Goal: Task Accomplishment & Management: Use online tool/utility

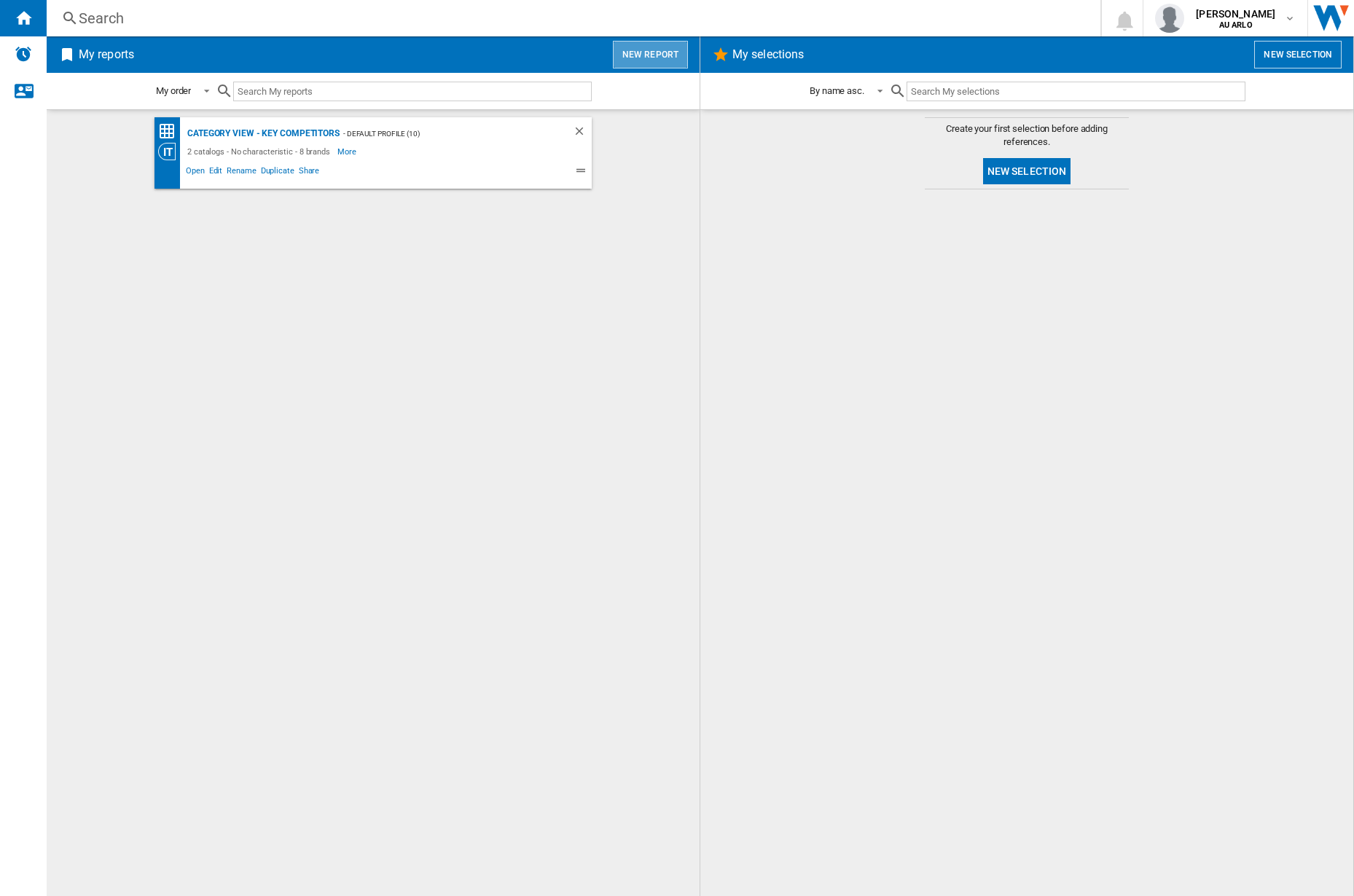
click at [662, 57] on button "New report" at bounding box center [650, 54] width 75 height 27
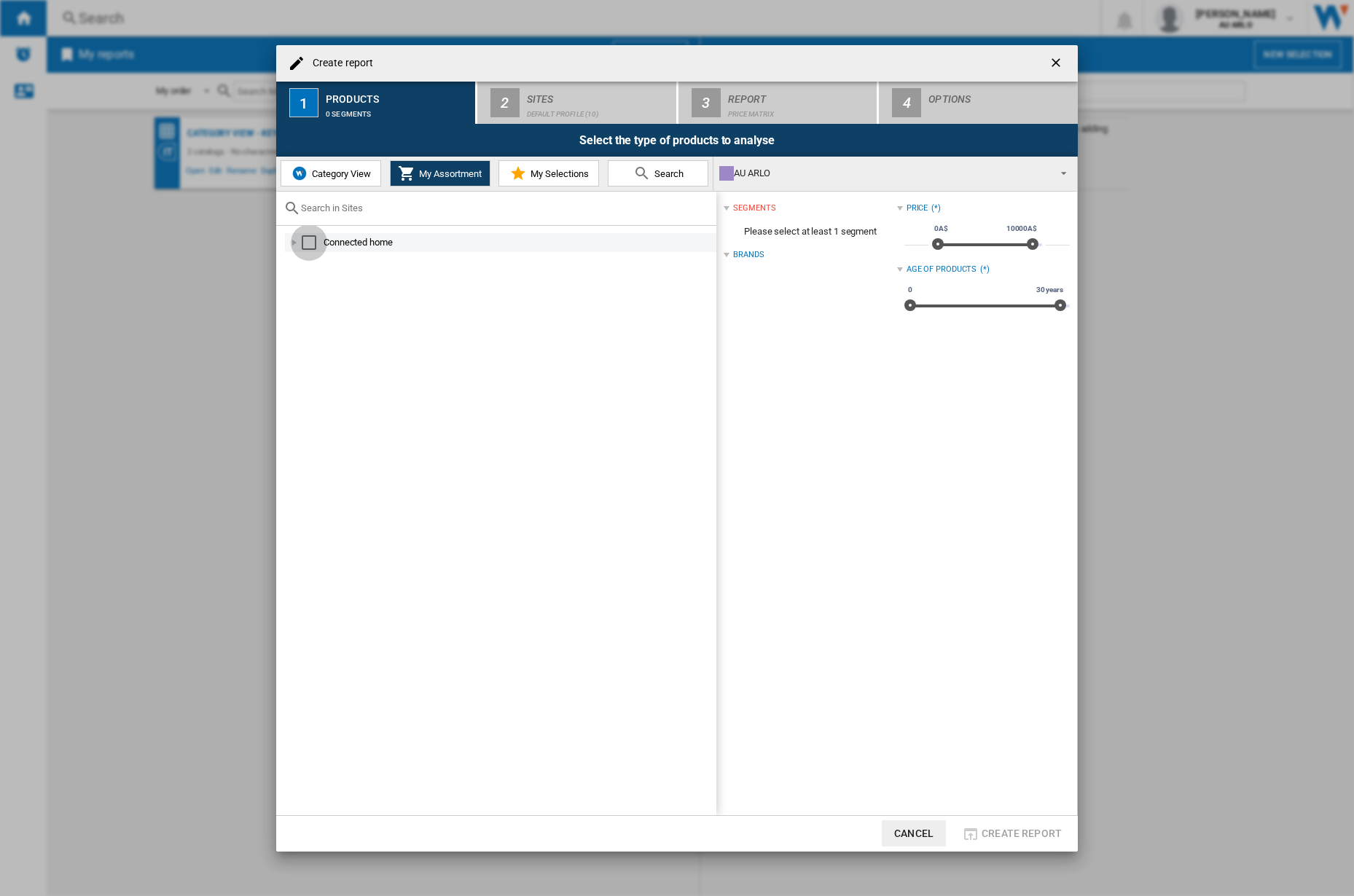
click at [316, 241] on div "Select" at bounding box center [309, 243] width 15 height 15
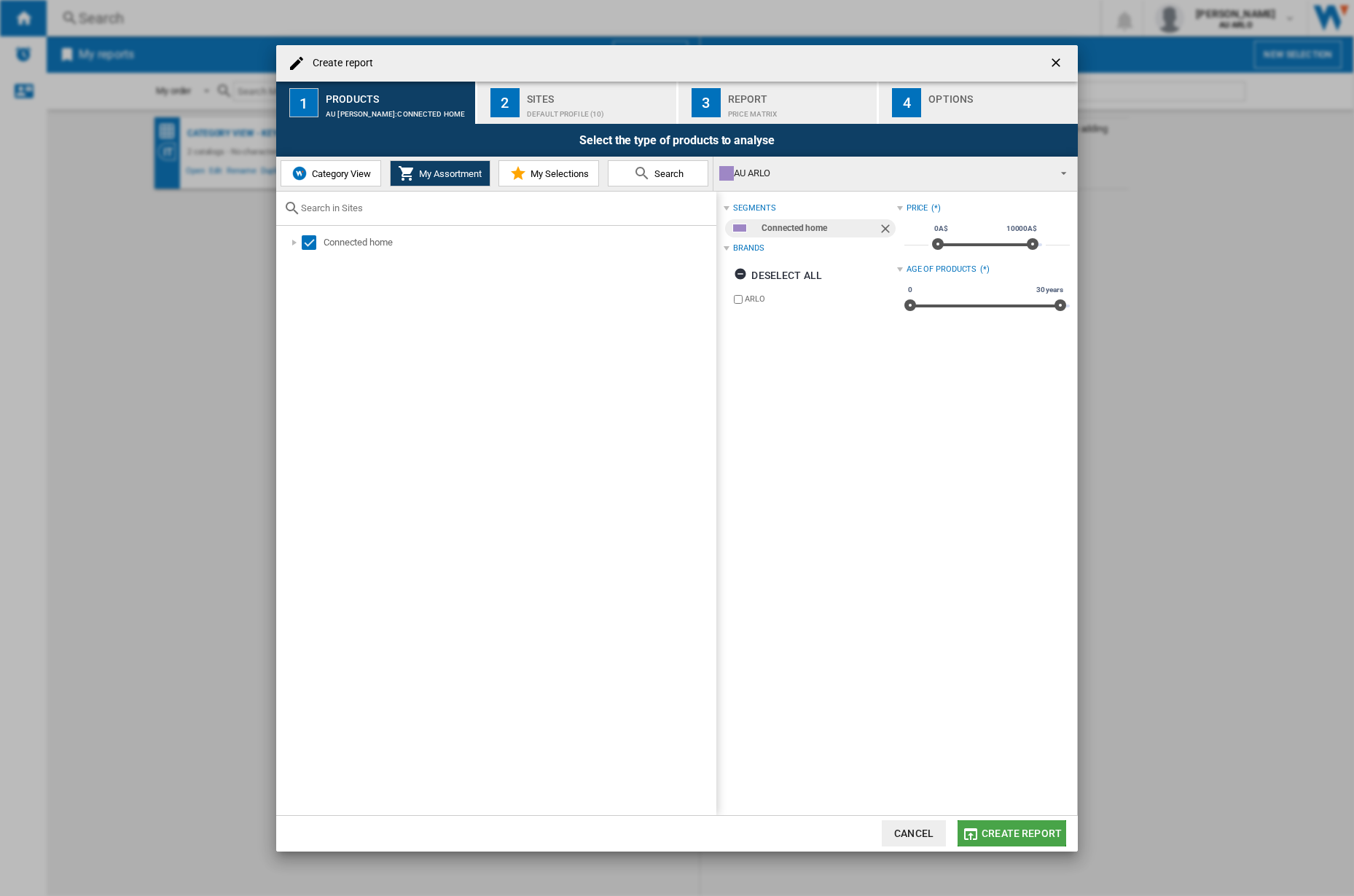
click at [995, 825] on button "Create report" at bounding box center [1012, 833] width 109 height 26
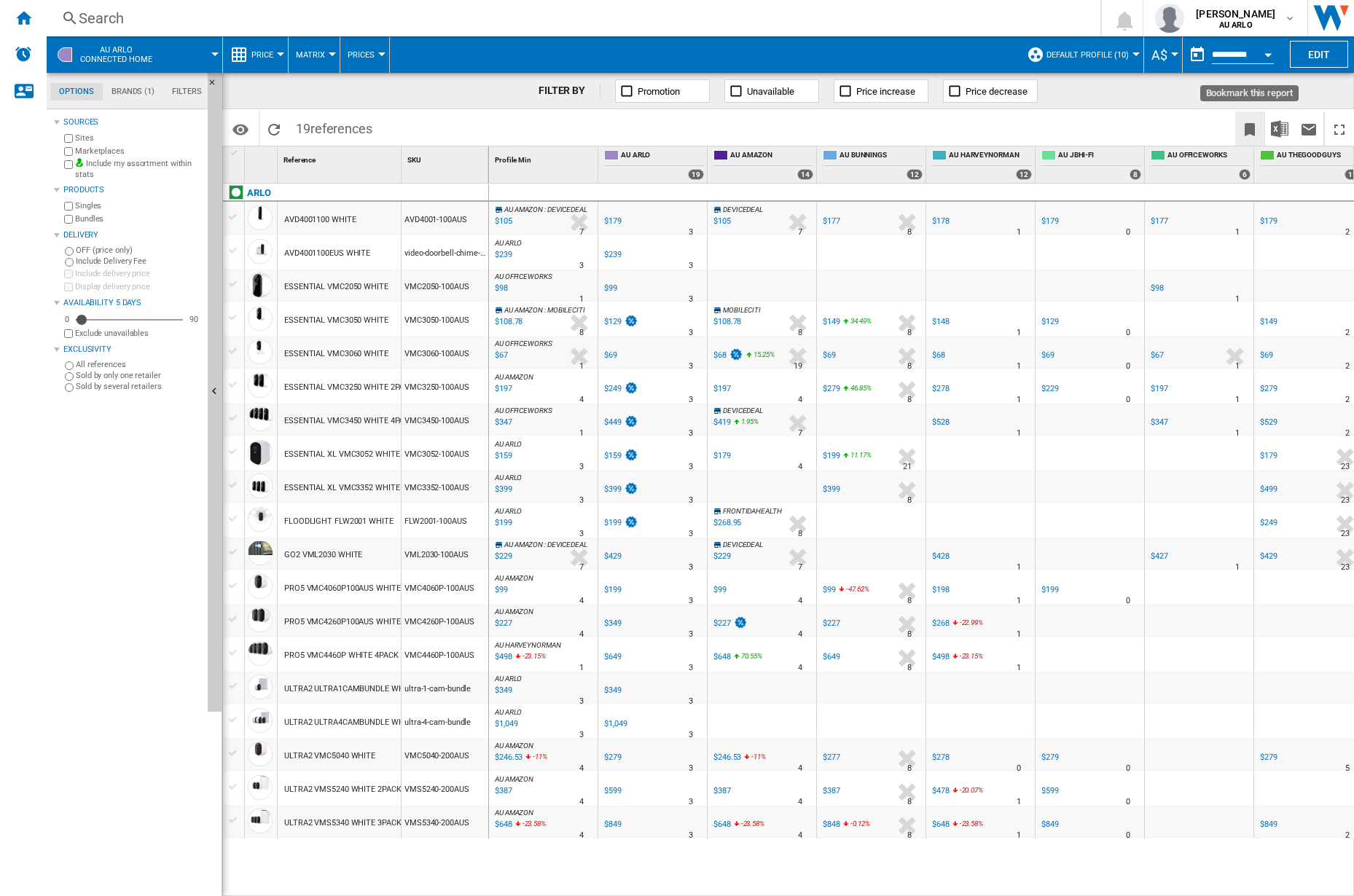
click at [1243, 126] on ng-md-icon "Bookmark this report" at bounding box center [1250, 130] width 18 height 18
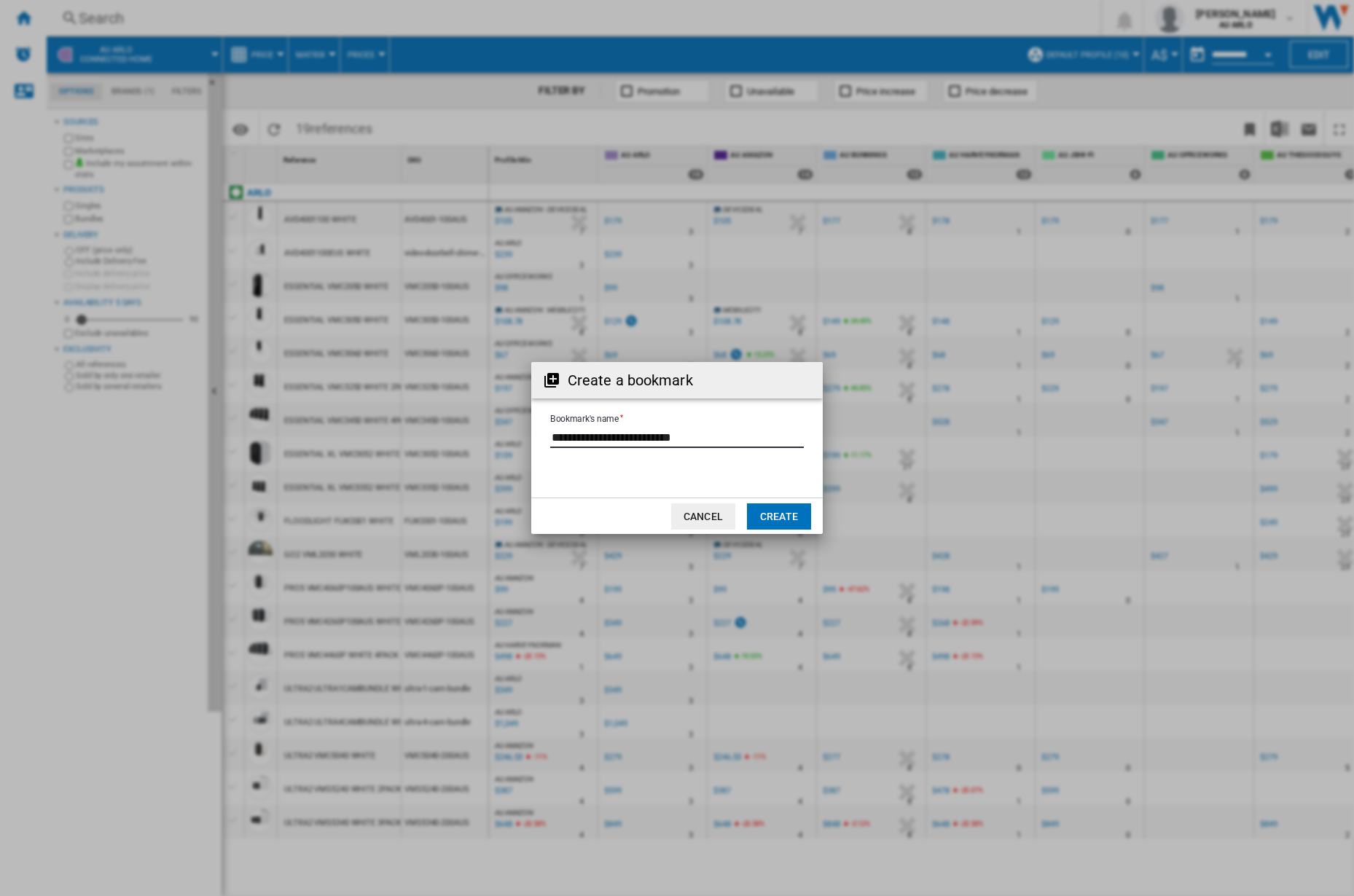
drag, startPoint x: 735, startPoint y: 440, endPoint x: 442, endPoint y: 417, distance: 293.9
click at [442, 417] on div "Create a bookmark Bookmark's name Cancel Create" at bounding box center [677, 448] width 1354 height 896
type input "**********"
click at [783, 511] on button "Create" at bounding box center [779, 516] width 64 height 26
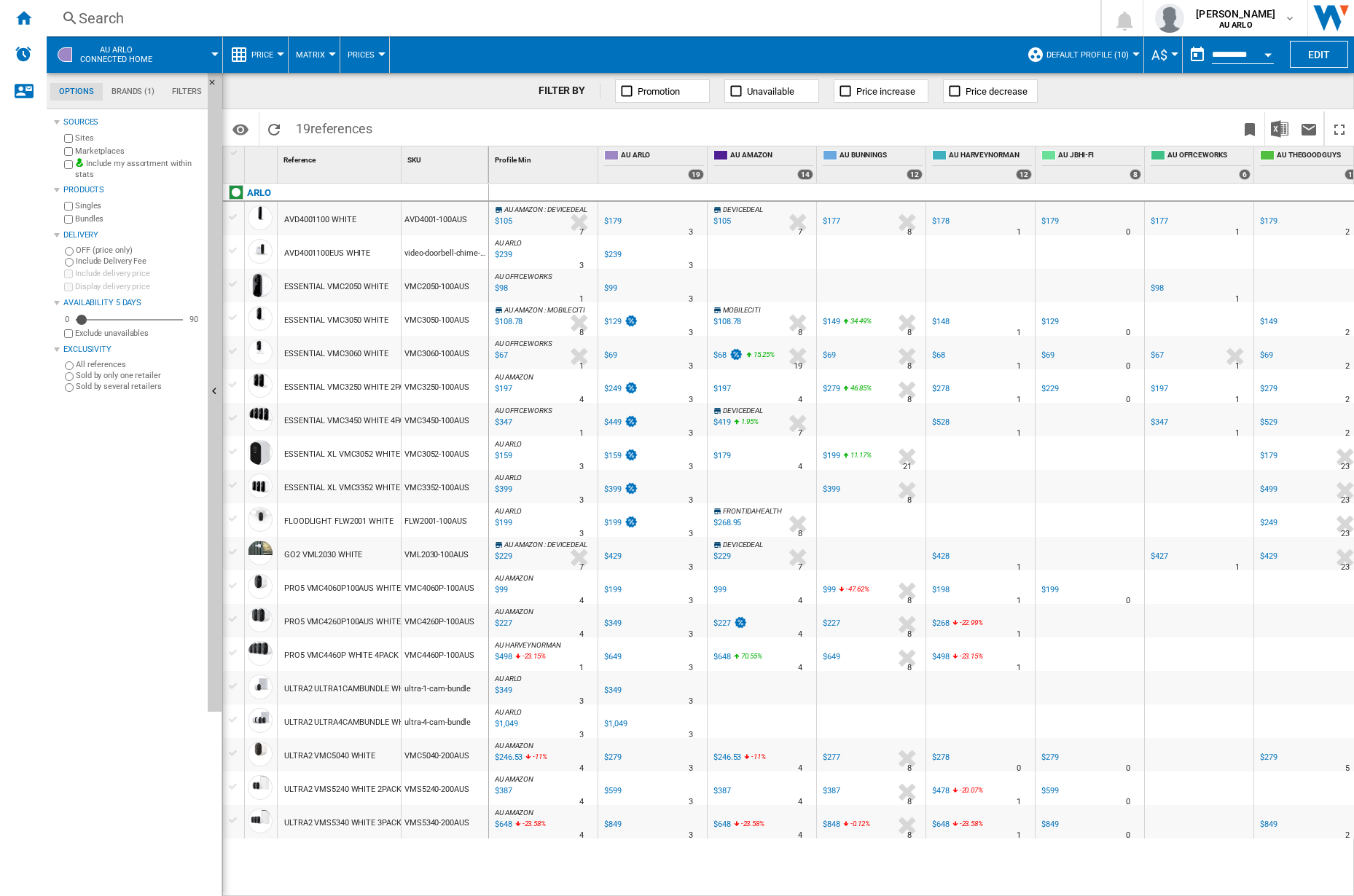
click at [518, 820] on icon at bounding box center [518, 826] width 9 height 18
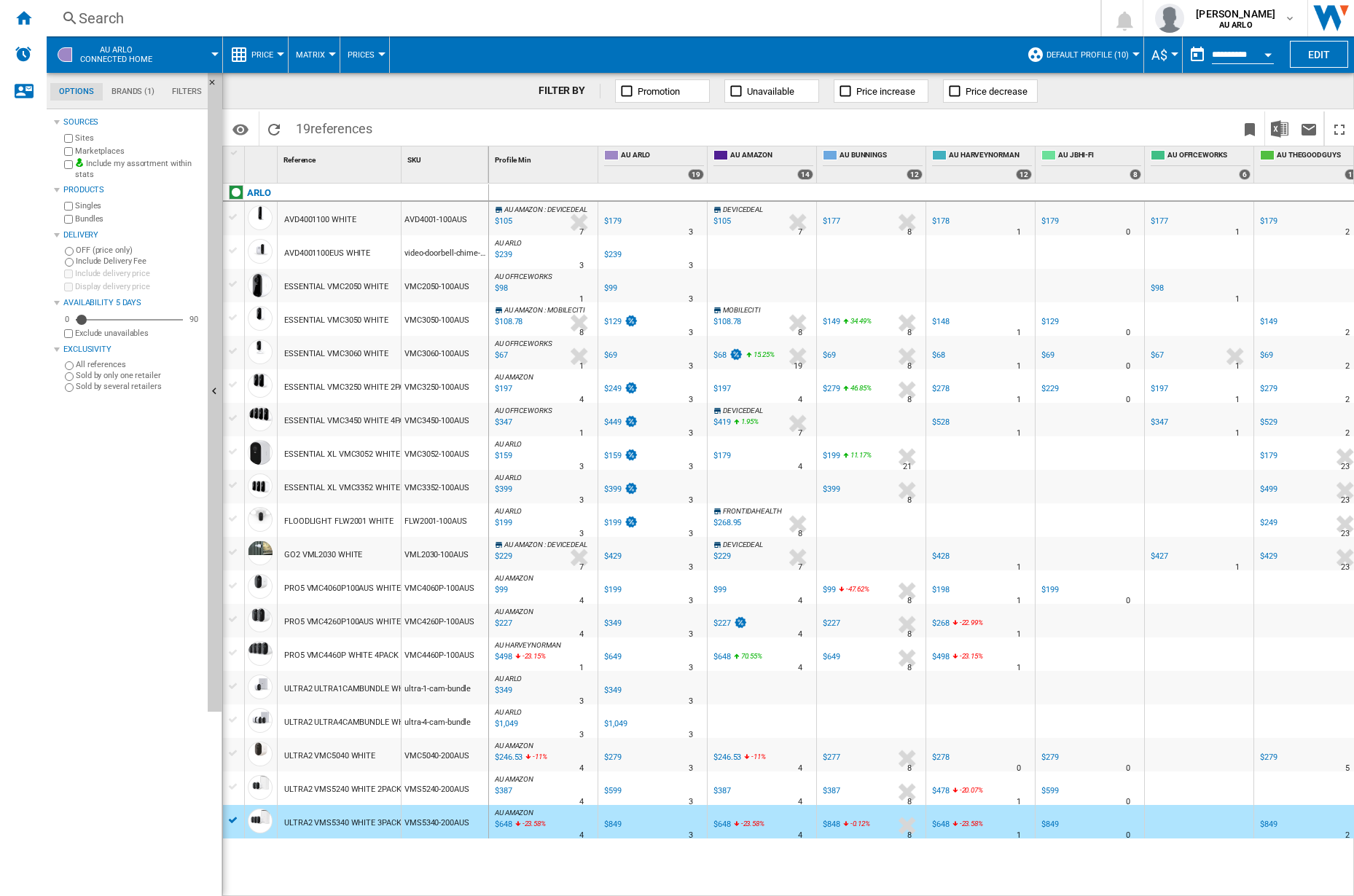
click at [522, 815] on span "AU AMAZON" at bounding box center [514, 812] width 39 height 8
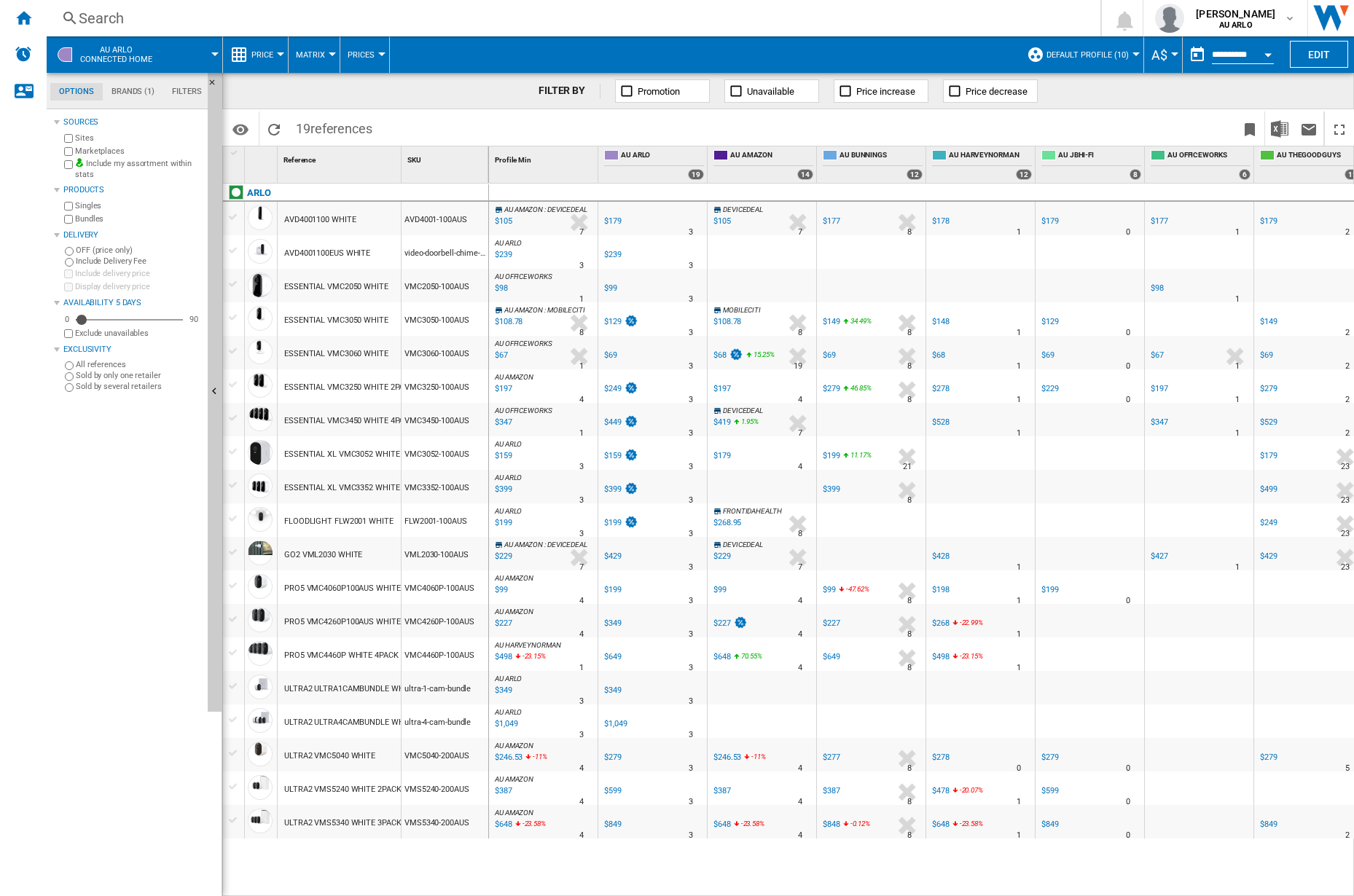
click at [536, 823] on span "-23.58" at bounding box center [531, 823] width 19 height 8
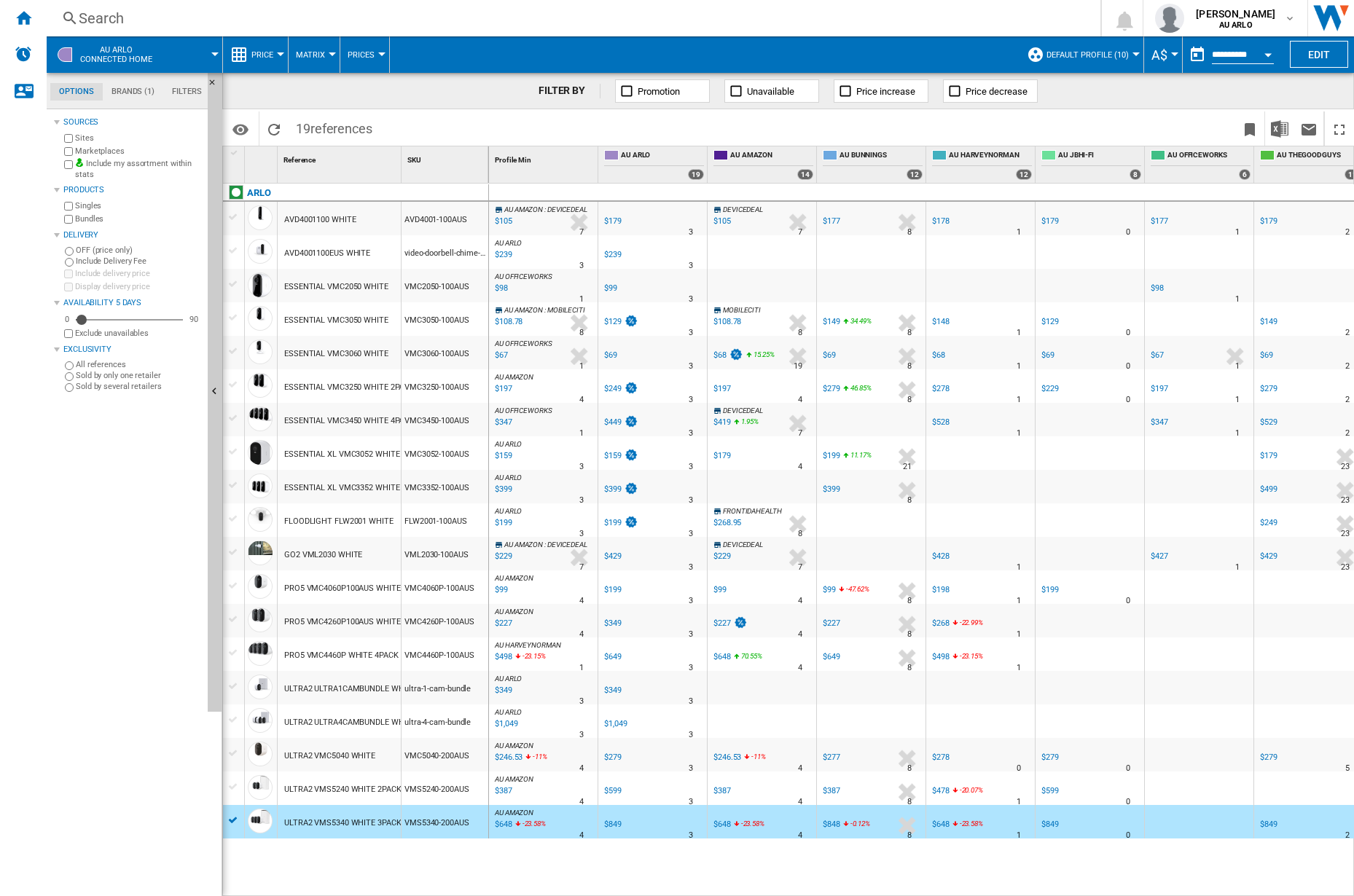
click at [527, 816] on span "AU AMAZON" at bounding box center [514, 812] width 39 height 8
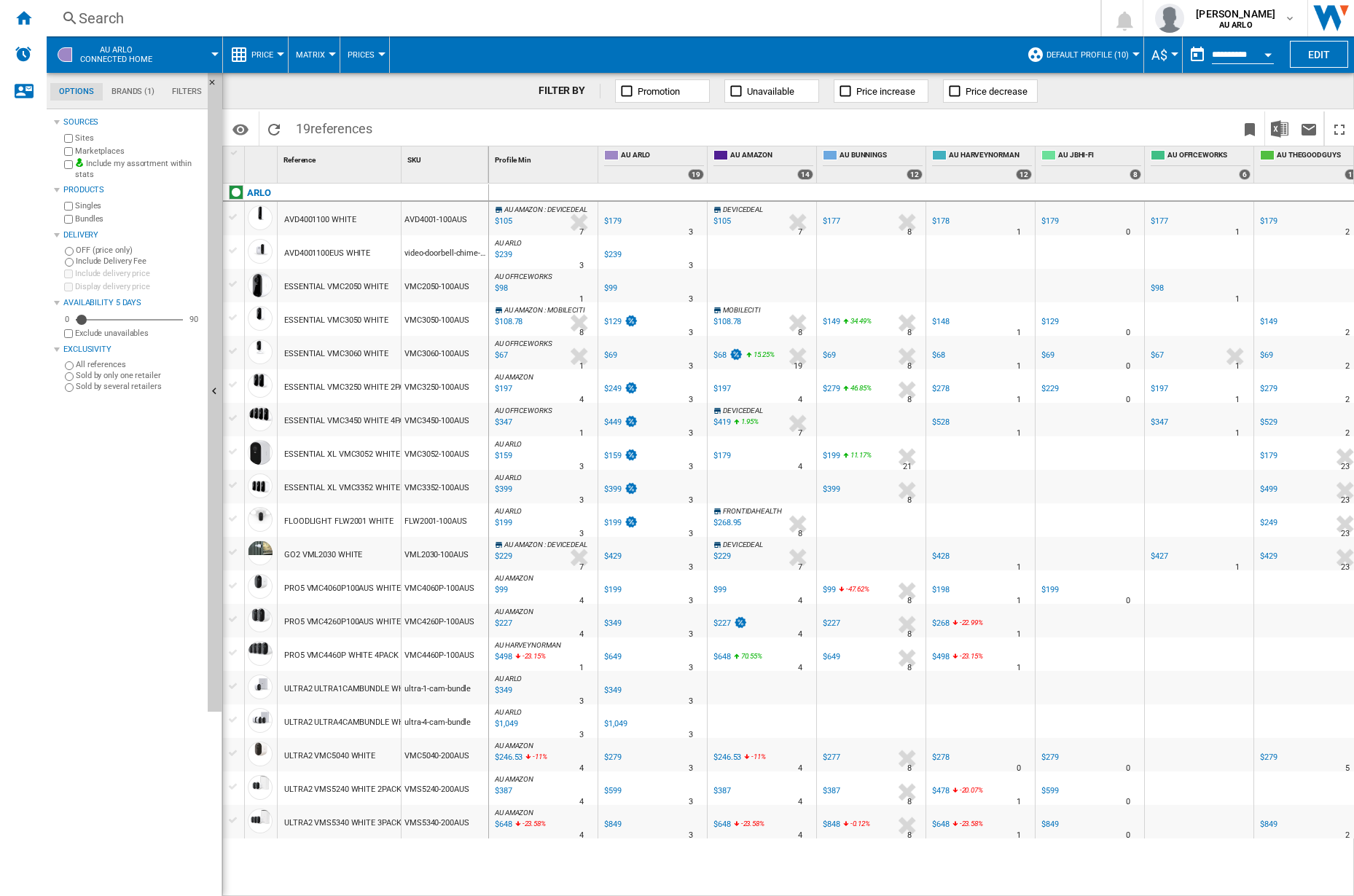
click at [505, 824] on div "$648" at bounding box center [502, 825] width 20 height 15
click at [827, 591] on div "$99" at bounding box center [829, 590] width 13 height 10
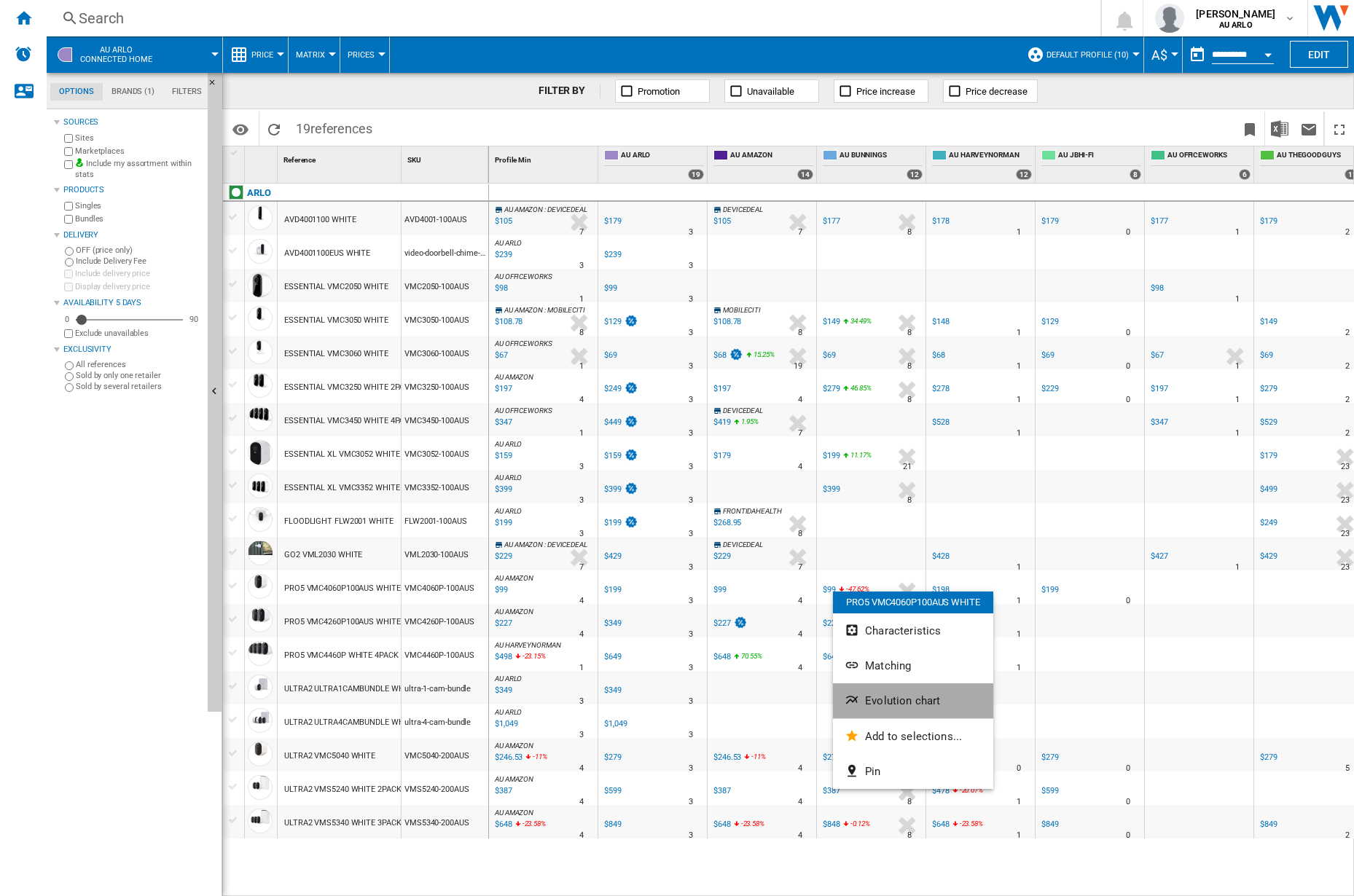
click at [909, 696] on span "Evolution chart" at bounding box center [902, 701] width 75 height 13
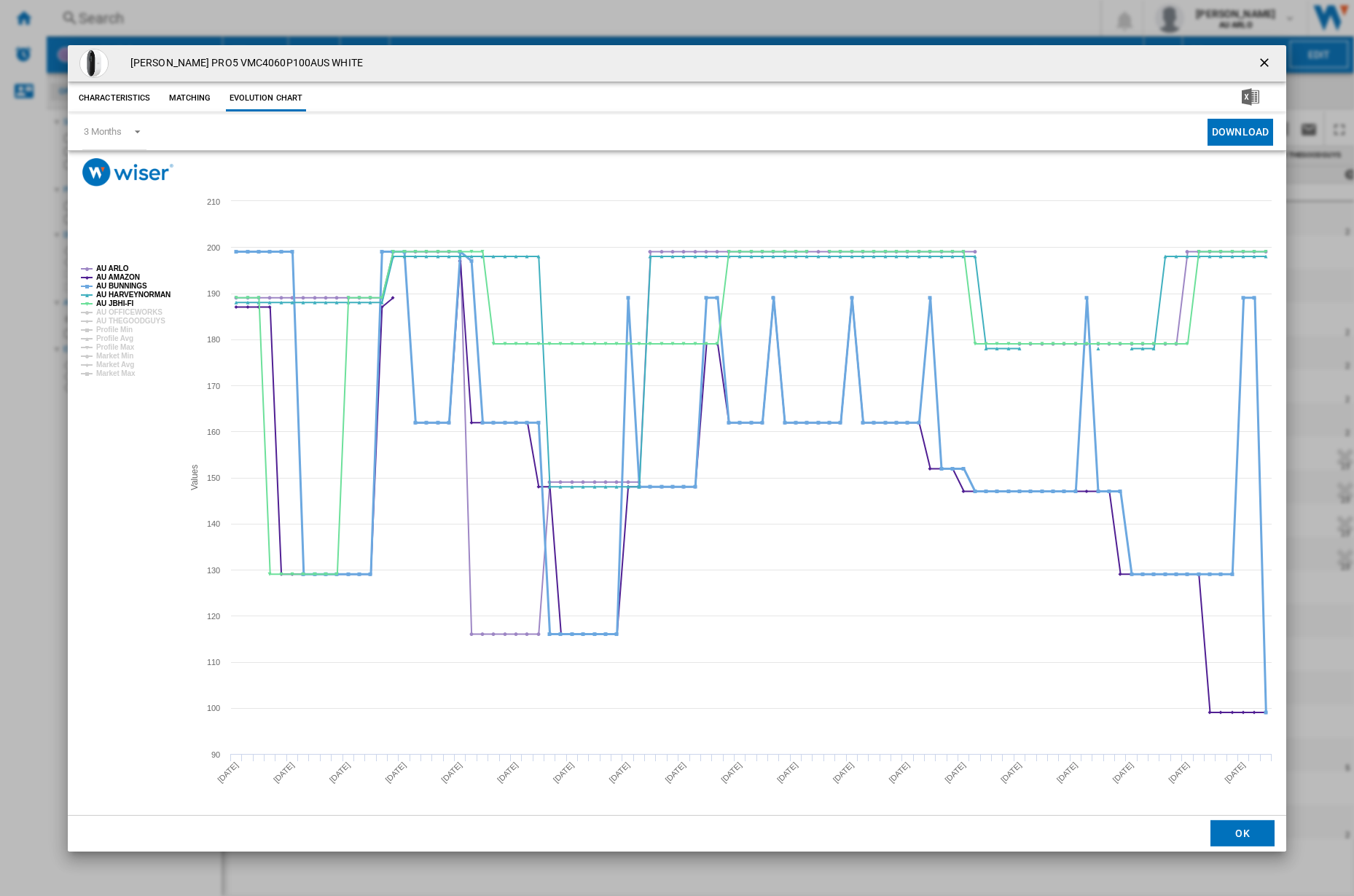
click at [111, 284] on tspan "AU BUNNINGS" at bounding box center [122, 286] width 51 height 8
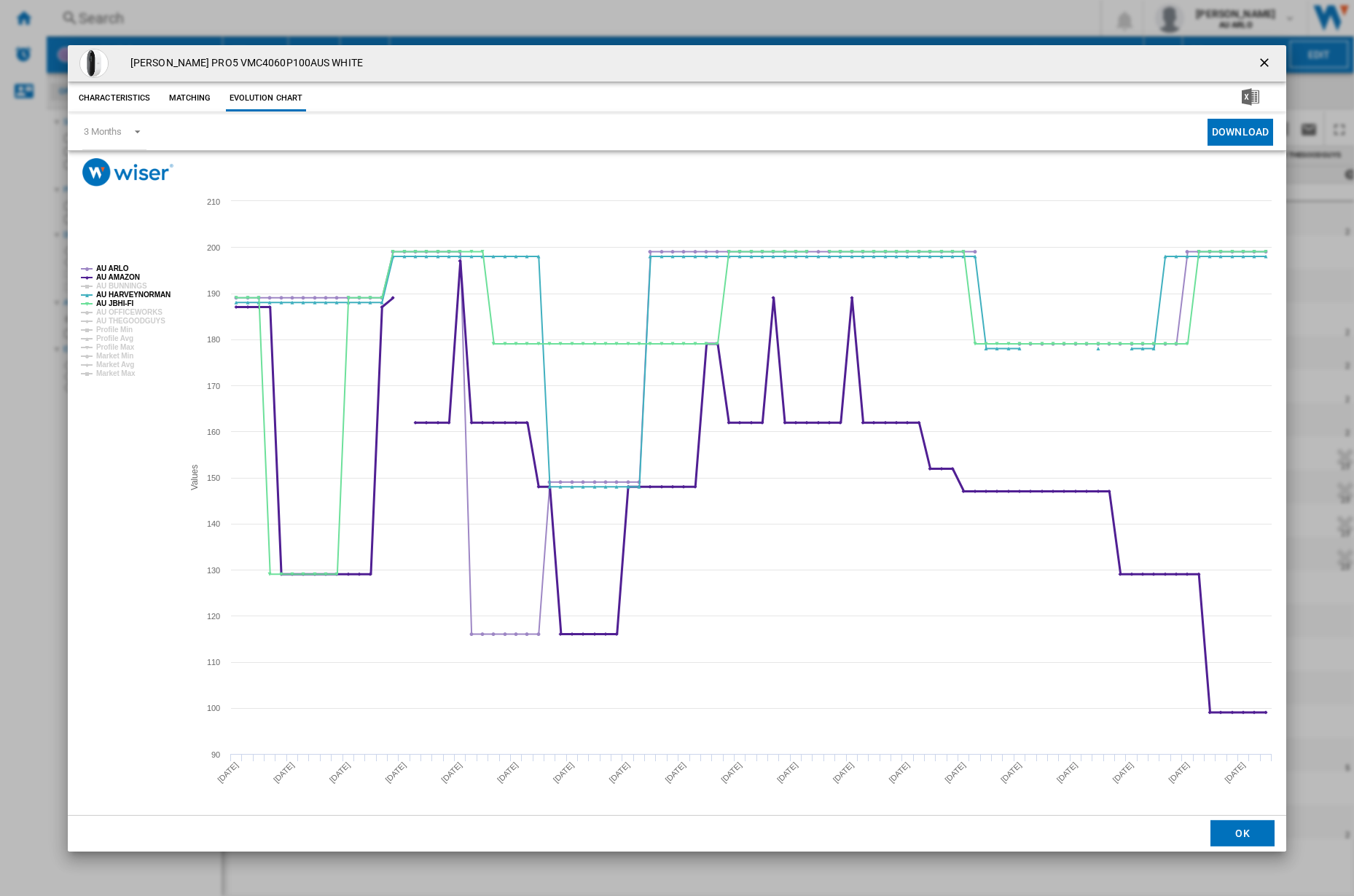
click at [112, 275] on tspan "AU AMAZON" at bounding box center [118, 277] width 44 height 8
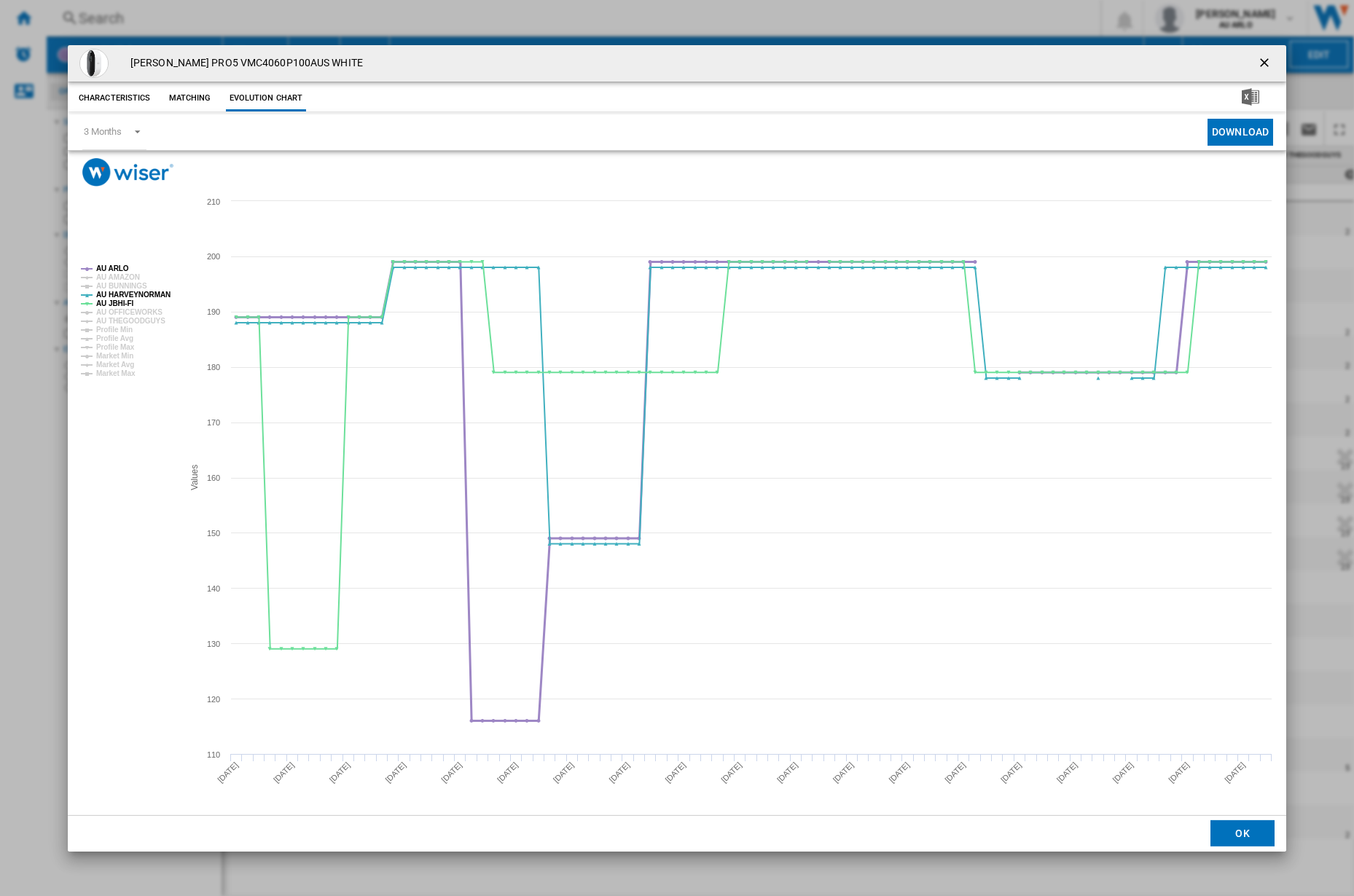
click at [112, 268] on tspan "AU ARLO" at bounding box center [113, 268] width 33 height 8
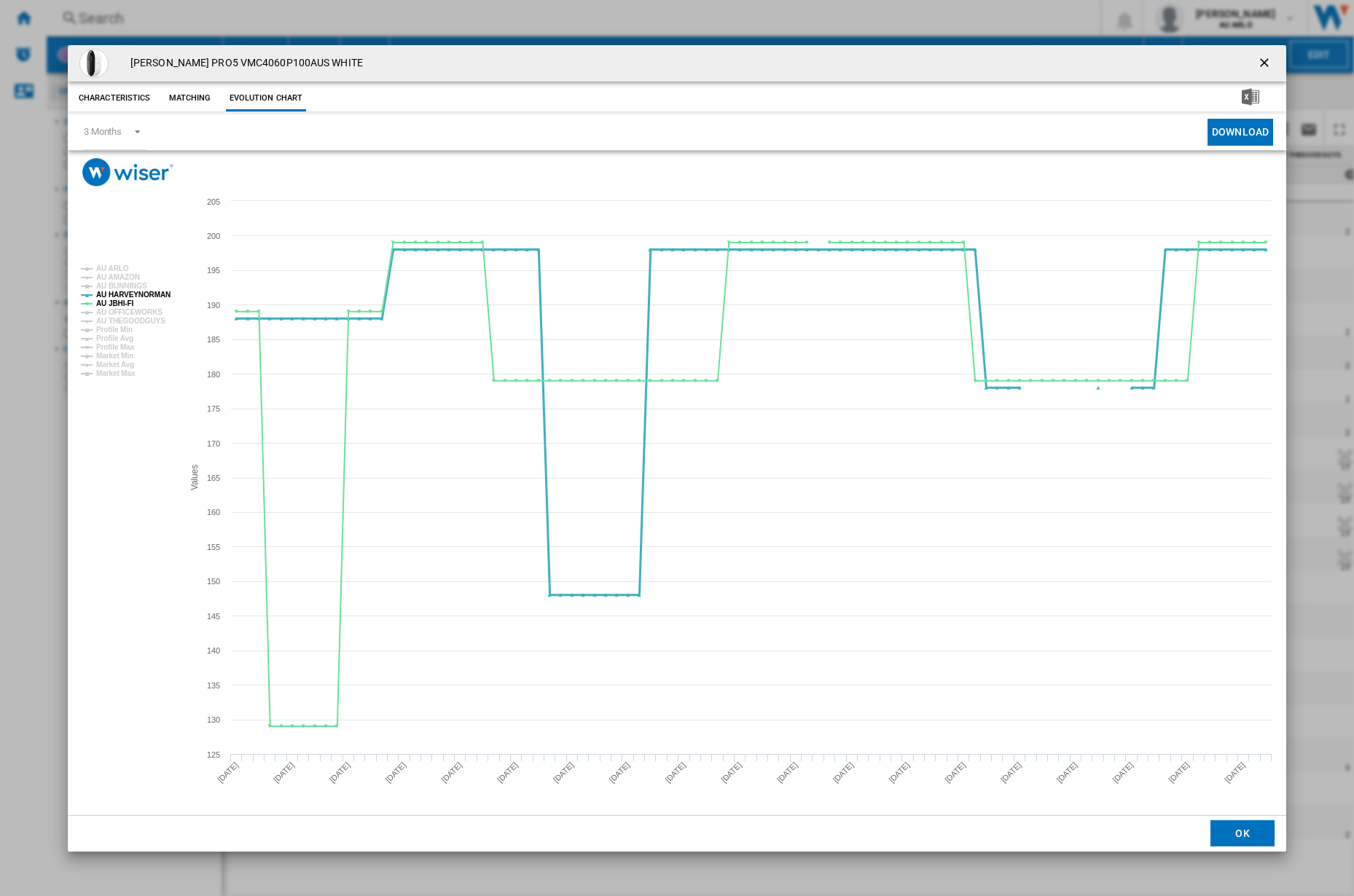
click at [122, 293] on tspan "AU HARVEYNORMAN" at bounding box center [133, 294] width 74 height 8
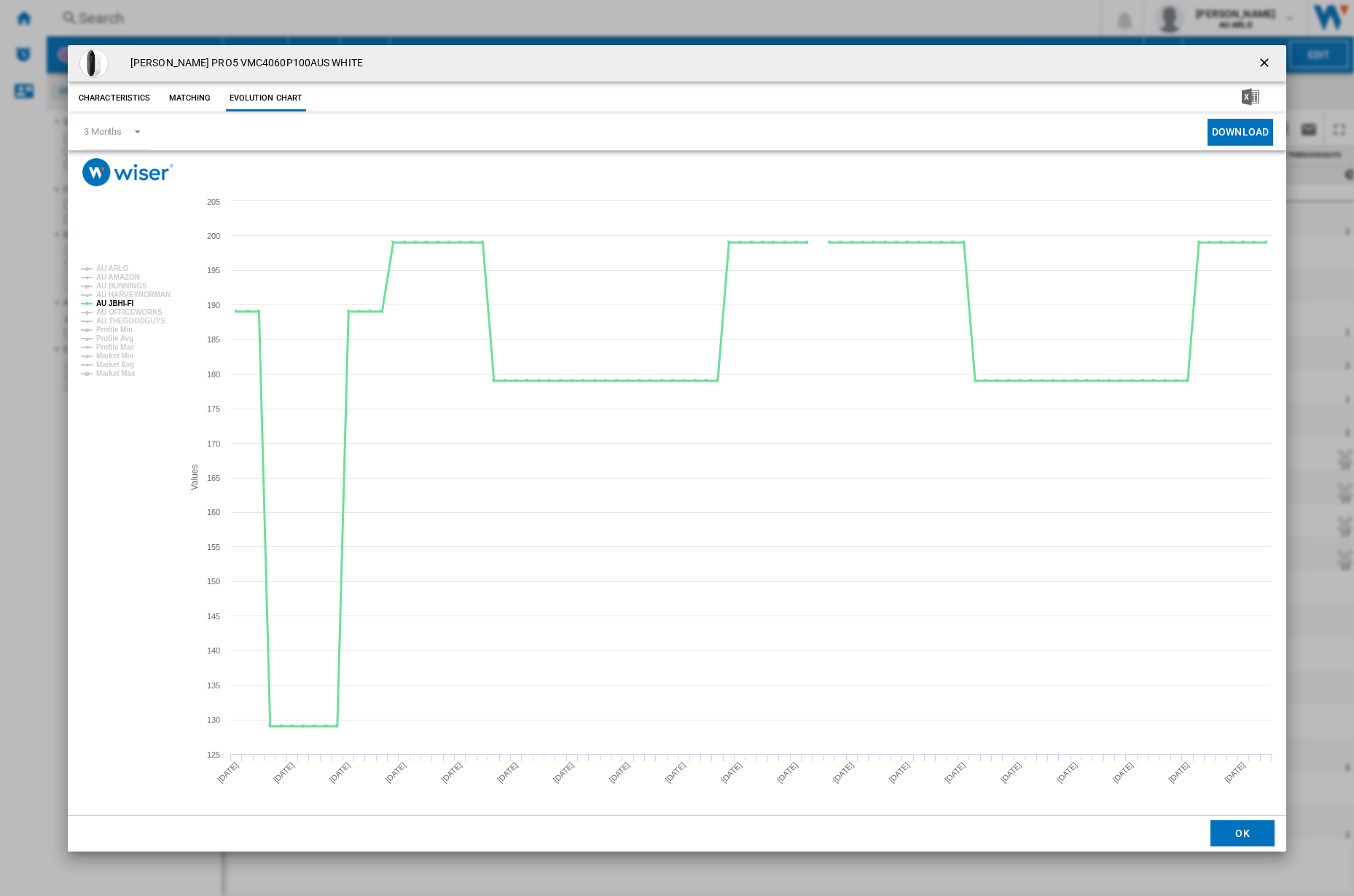
click at [120, 302] on tspan "AU JBHI-FI" at bounding box center [115, 303] width 38 height 8
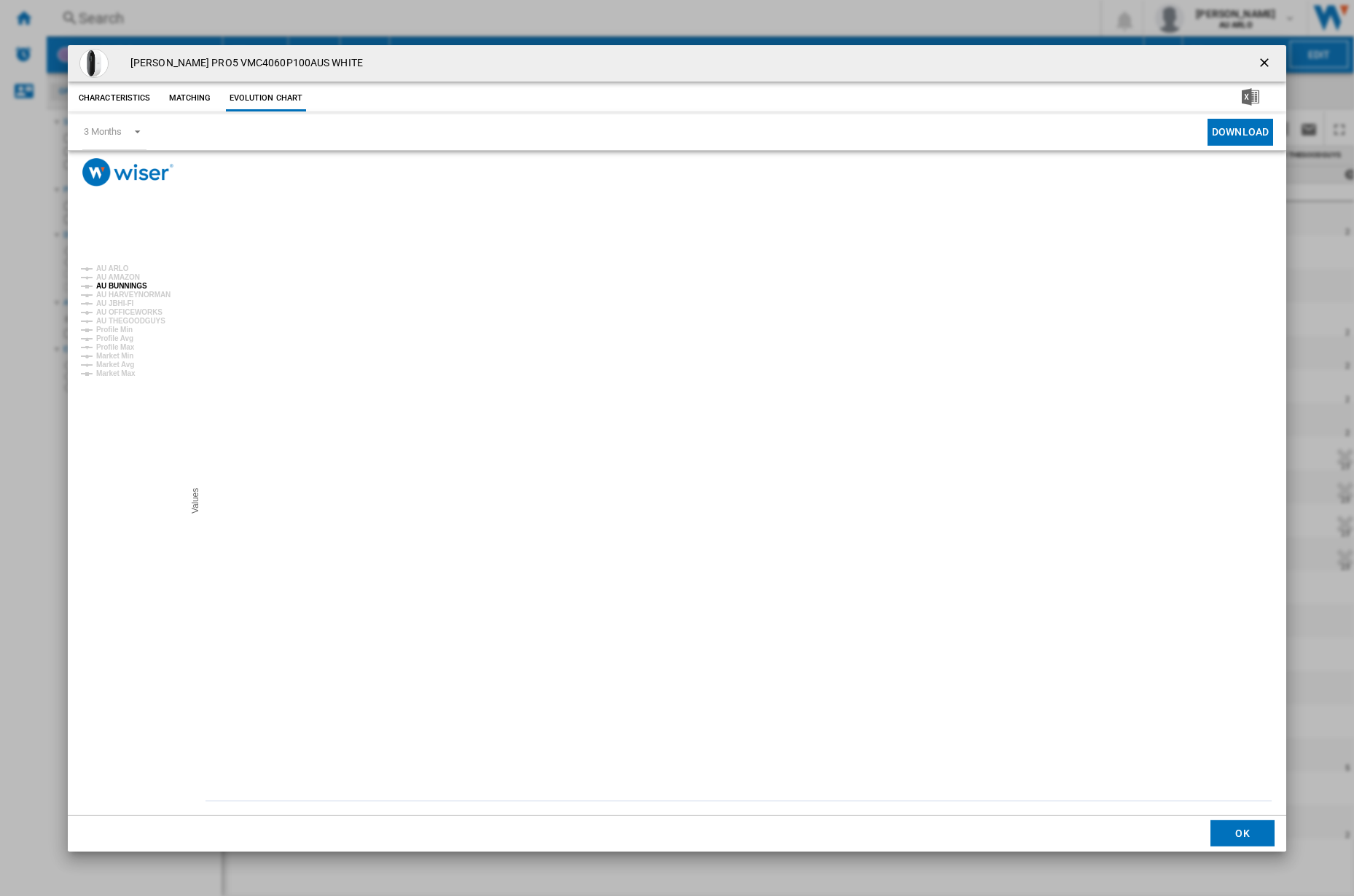
click at [128, 285] on tspan "AU BUNNINGS" at bounding box center [122, 286] width 51 height 8
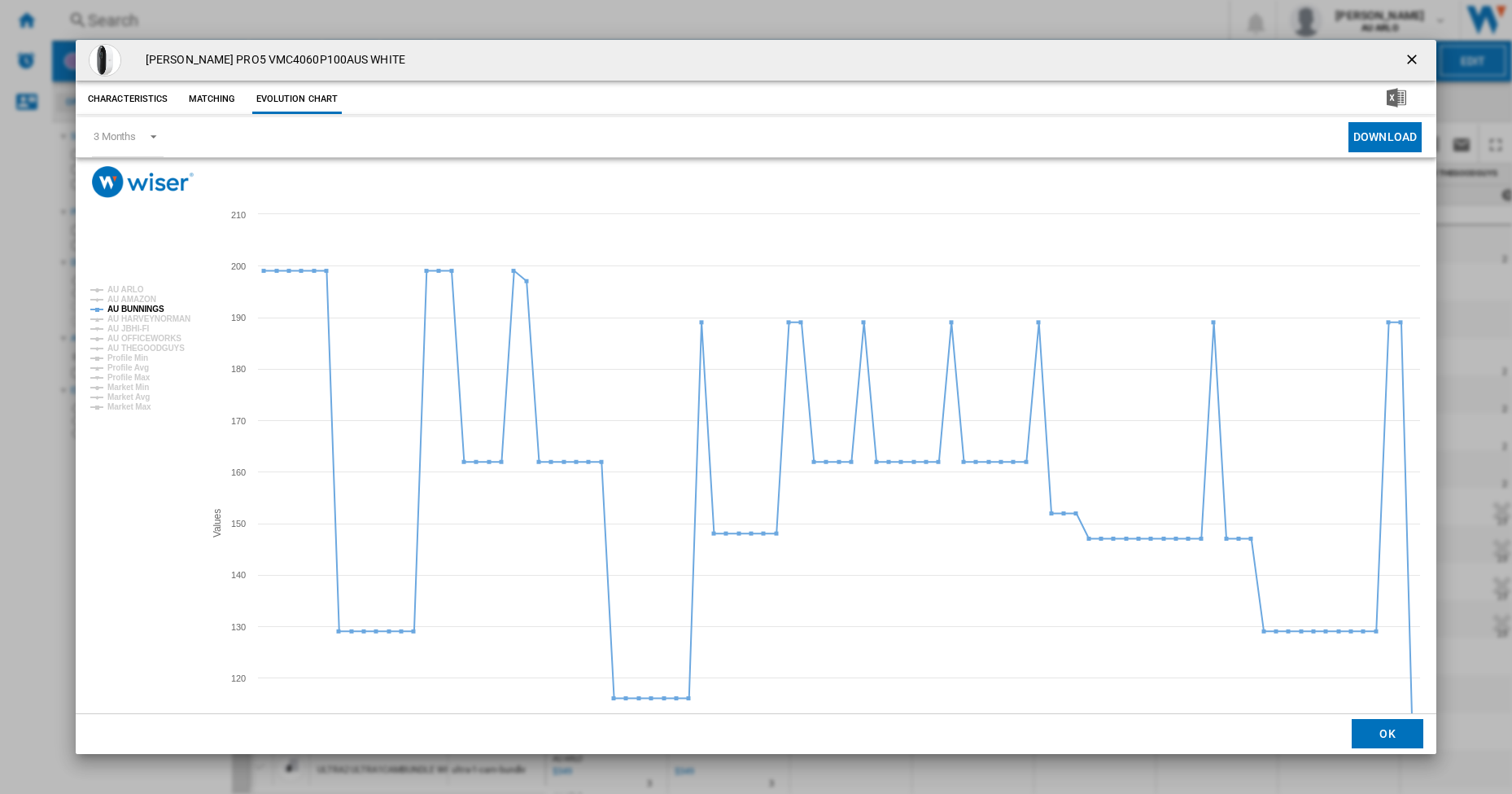
click at [218, 101] on button "Matching" at bounding box center [212, 99] width 72 height 29
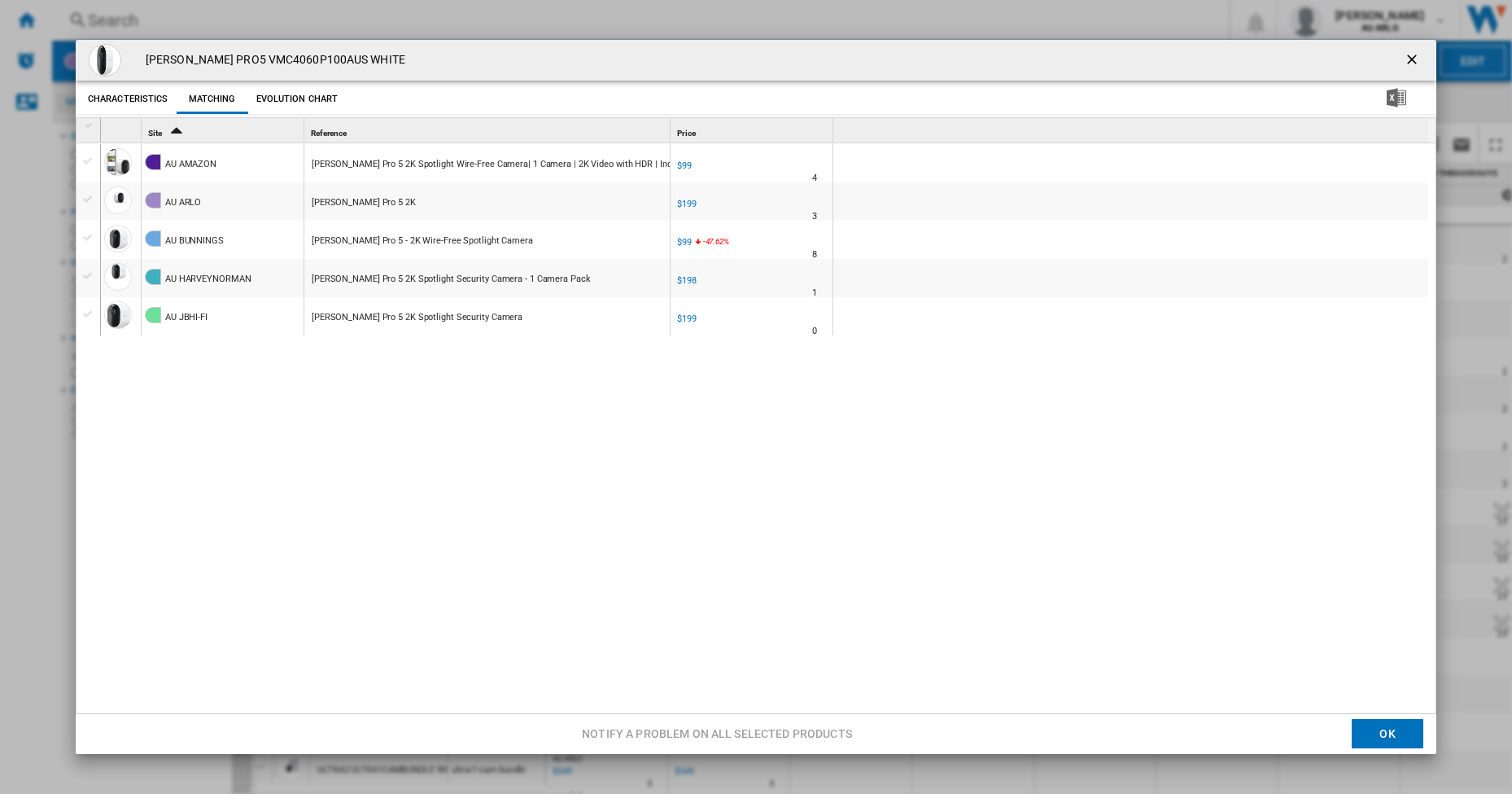
click at [1416, 59] on ng-md-icon "getI18NText('BUTTONS.CLOSE_DIALOG')" at bounding box center [1414, 61] width 20 height 20
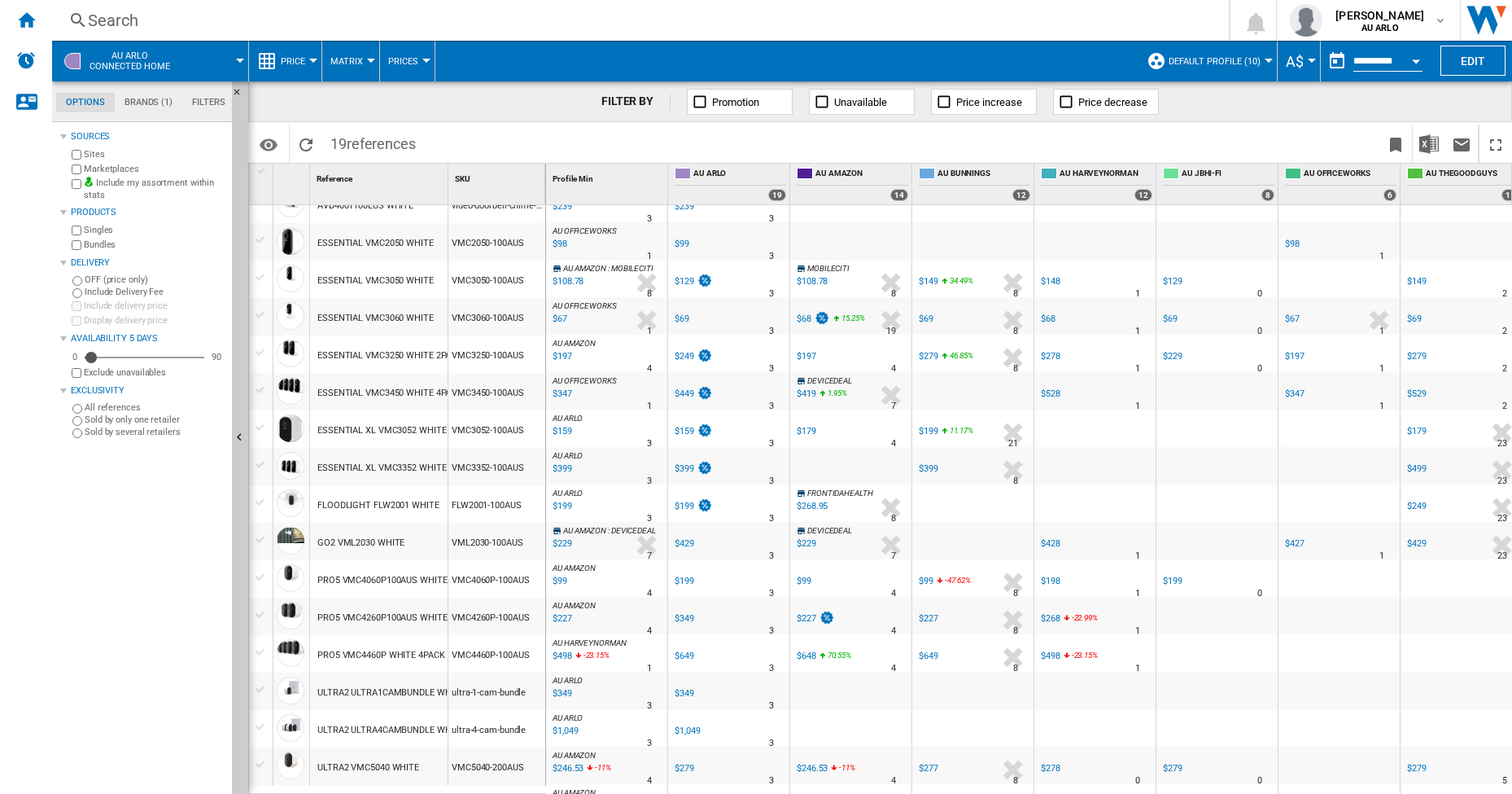
scroll to position [85, 0]
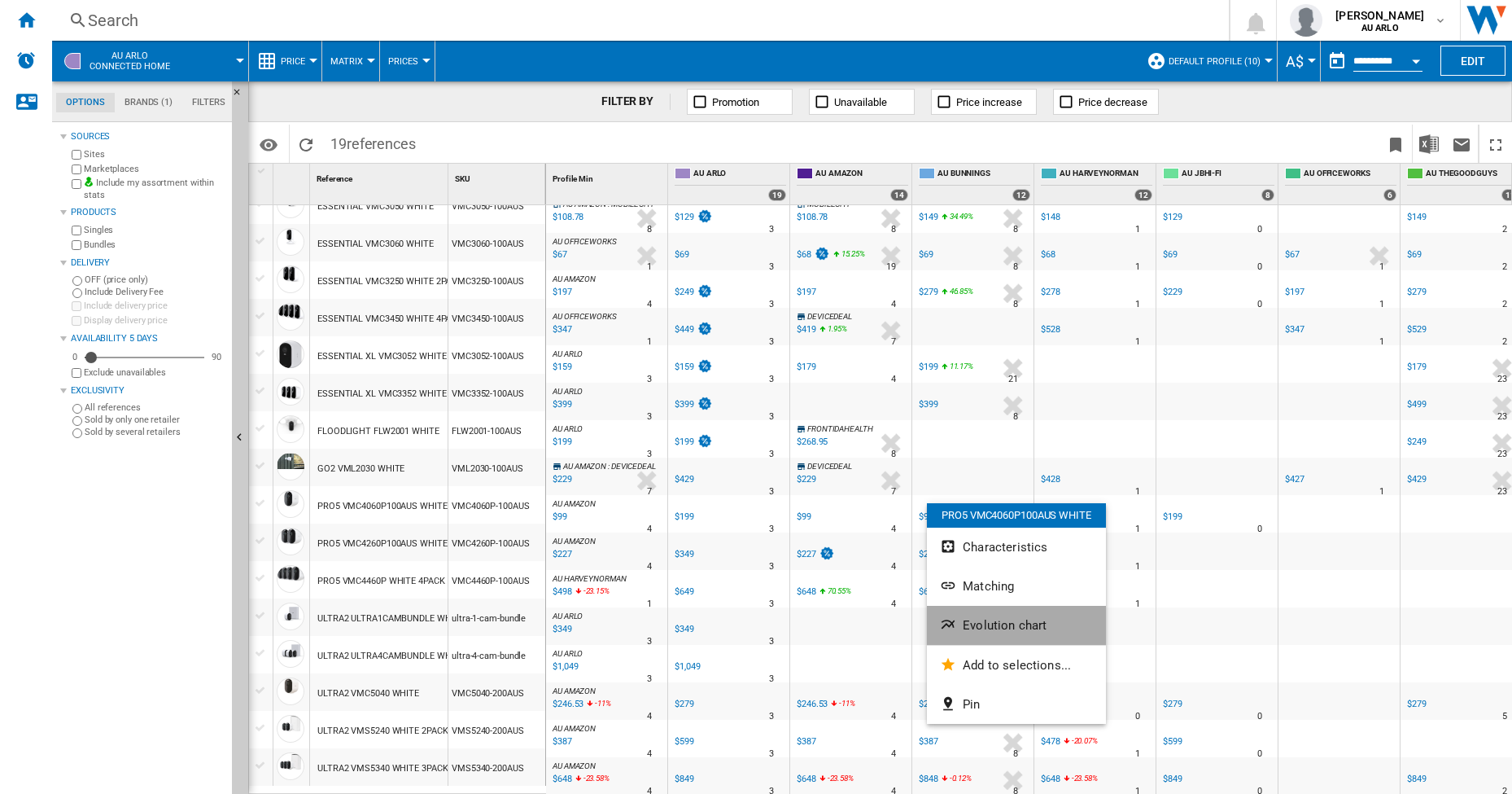
click at [1022, 618] on span "Evolution chart" at bounding box center [1004, 625] width 84 height 15
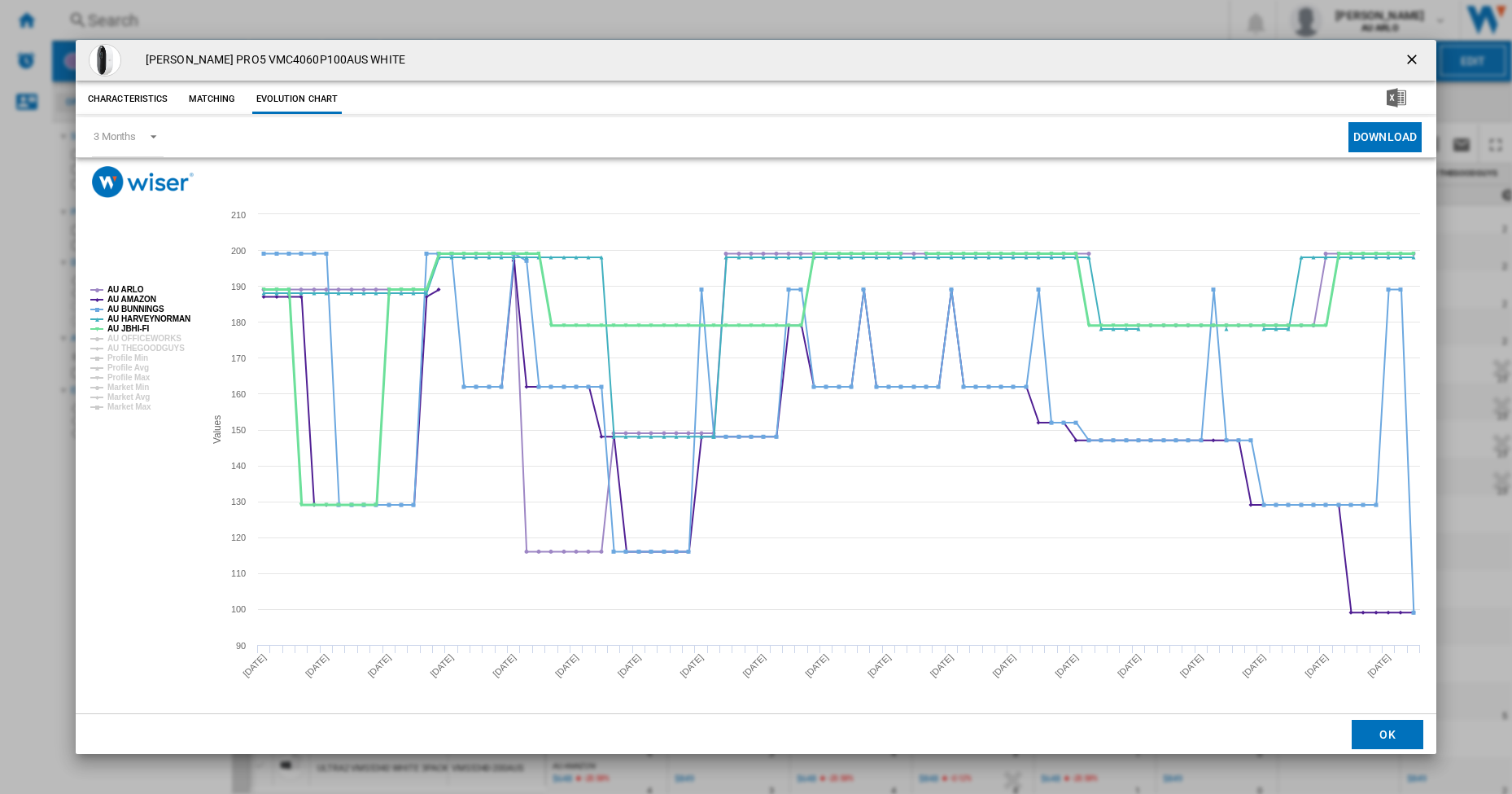
click at [145, 328] on tspan "AU JBHI-FI" at bounding box center [128, 328] width 42 height 9
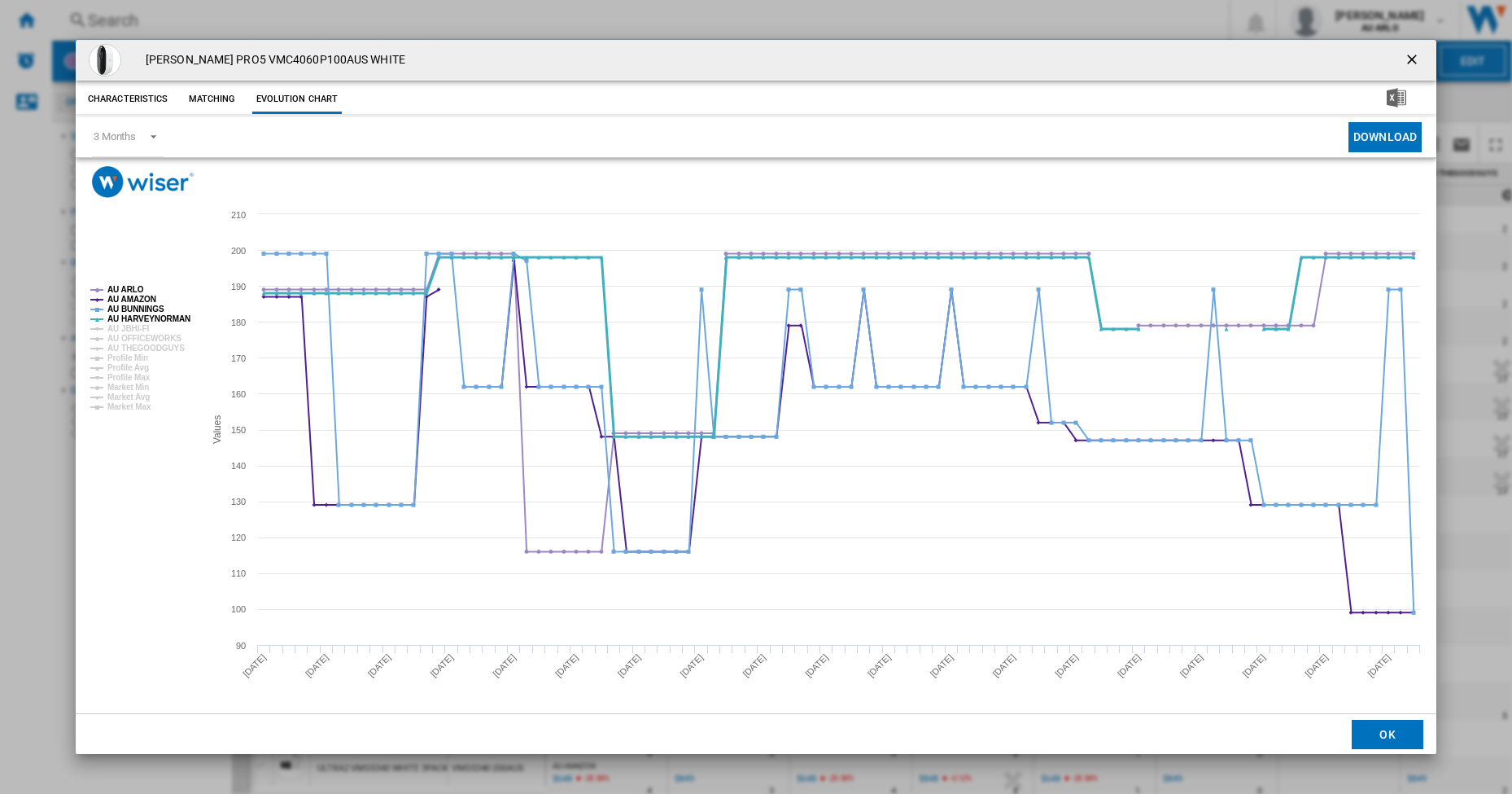
drag, startPoint x: 151, startPoint y: 317, endPoint x: 147, endPoint y: 301, distance: 16.5
click at [151, 317] on tspan "AU HARVEYNORMAN" at bounding box center [149, 319] width 83 height 9
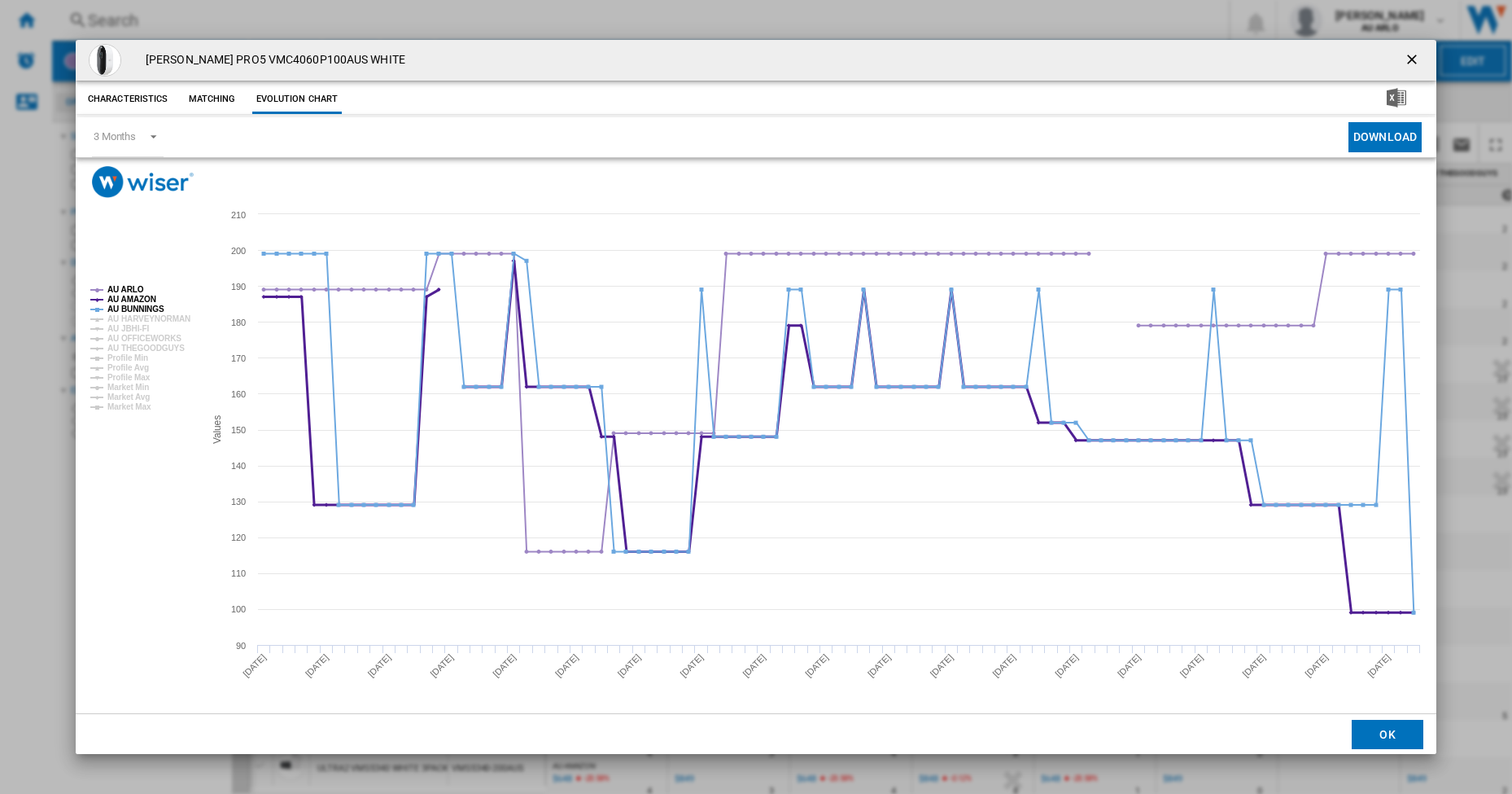
click at [147, 301] on tspan "AU AMAZON" at bounding box center [132, 299] width 49 height 9
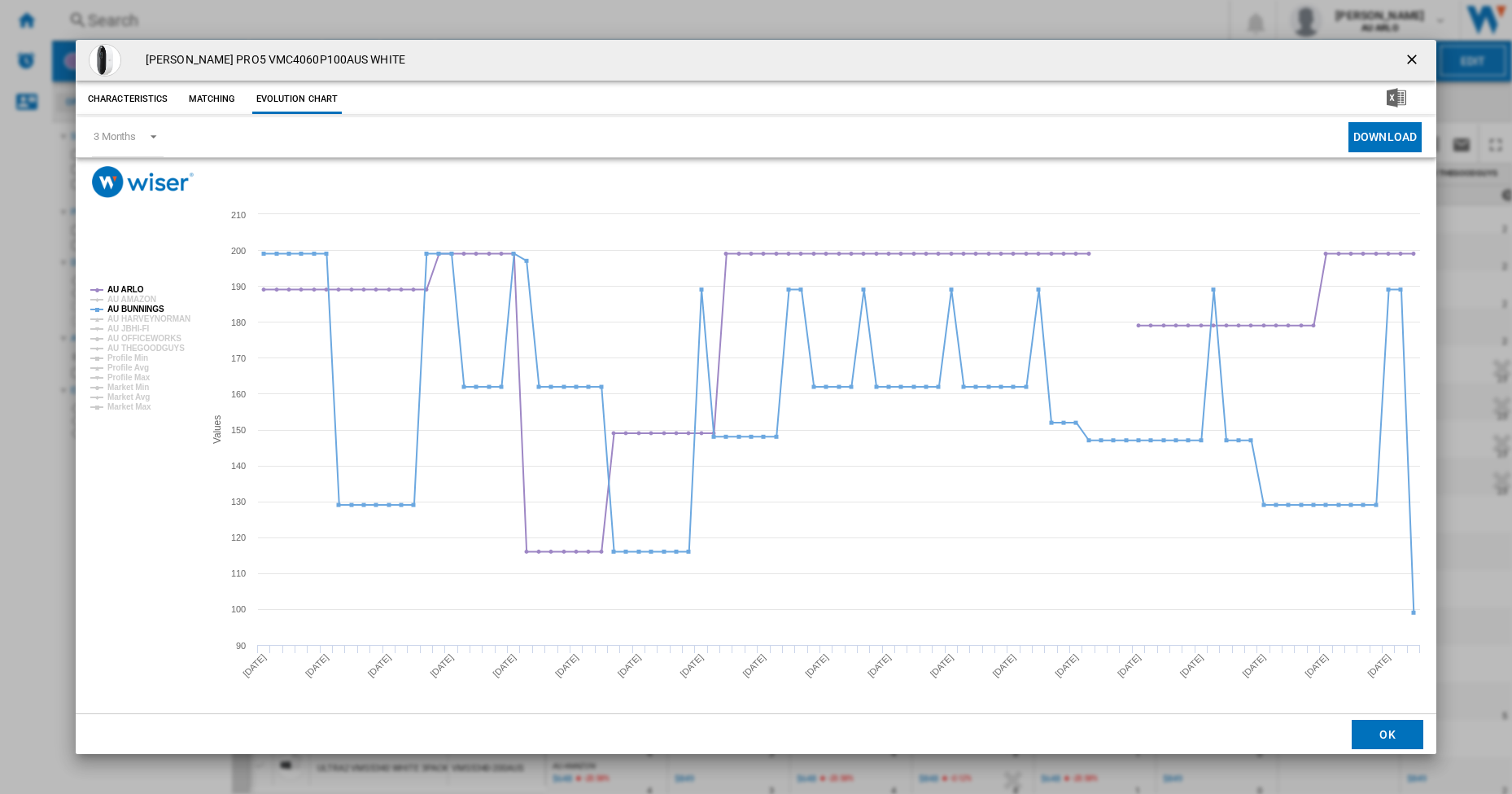
click at [134, 284] on rect "Product popup" at bounding box center [142, 347] width 116 height 136
click at [135, 289] on tspan "AU ARLO" at bounding box center [126, 289] width 36 height 9
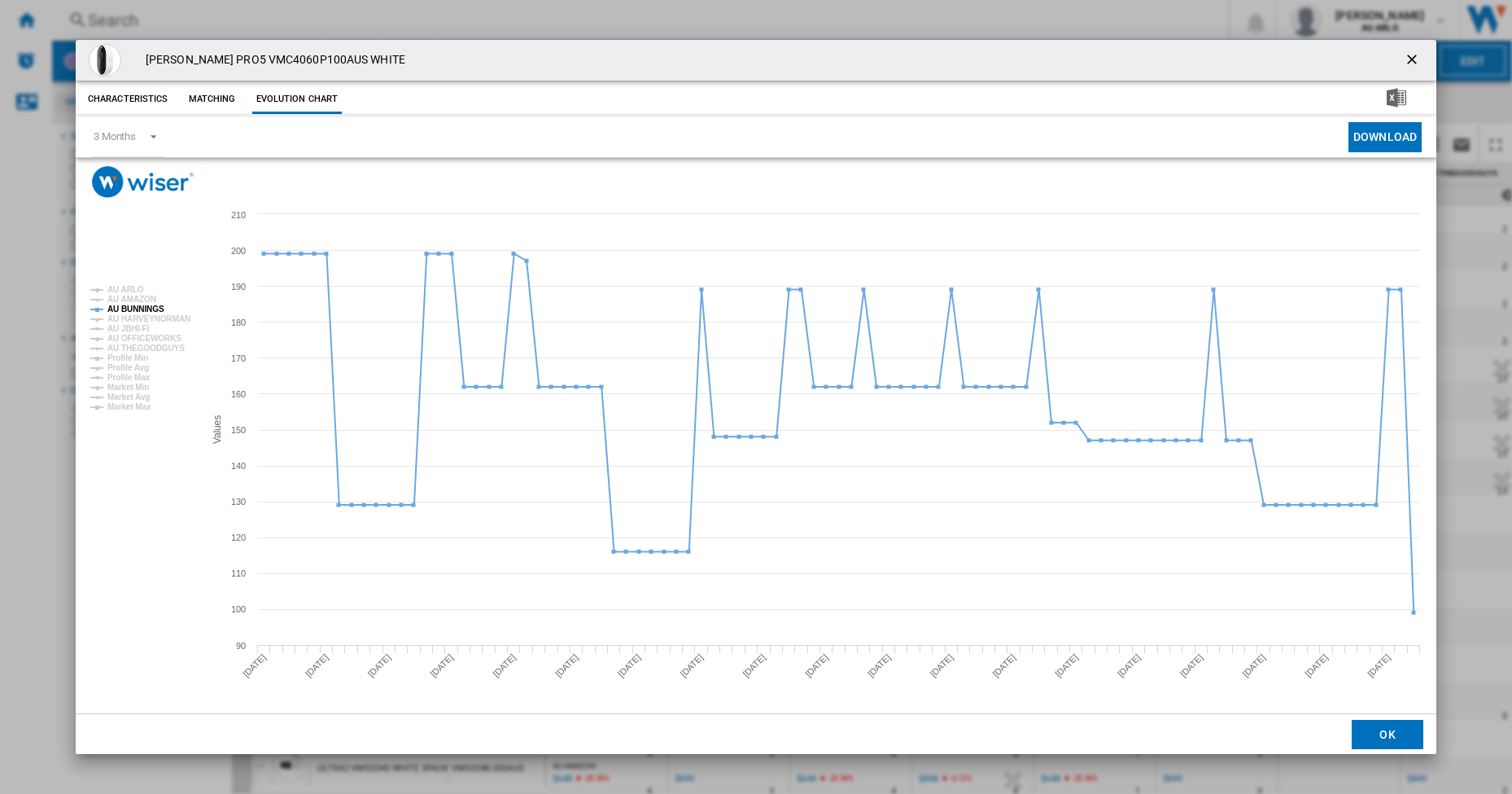
click at [1416, 58] on ng-md-icon "getI18NText('BUTTONS.CLOSE_DIALOG')" at bounding box center [1414, 61] width 20 height 20
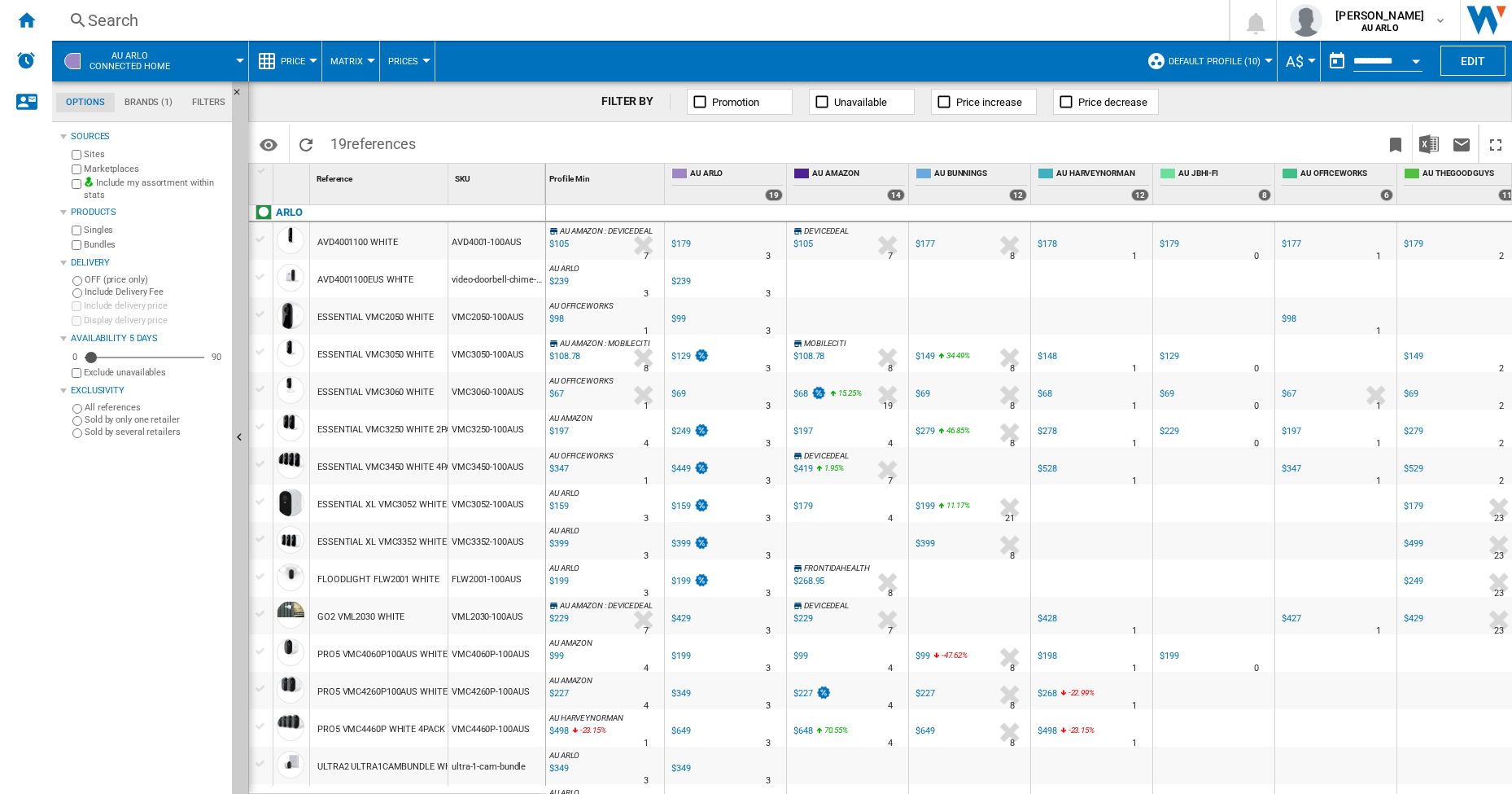
scroll to position [7, 0]
click at [929, 352] on div "$149" at bounding box center [926, 353] width 20 height 11
click at [1297, 426] on div "$197" at bounding box center [1293, 427] width 20 height 11
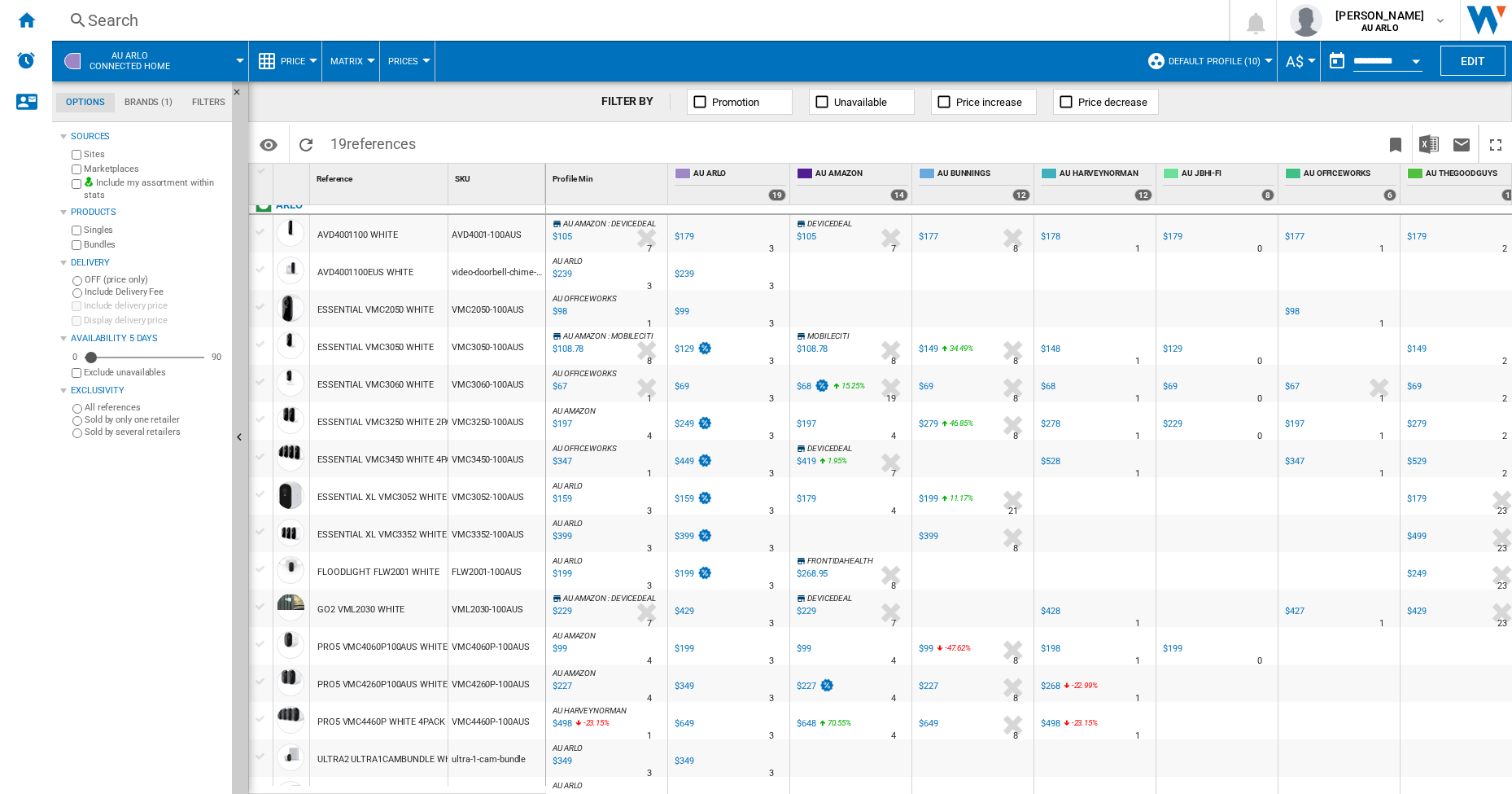
scroll to position [9, 0]
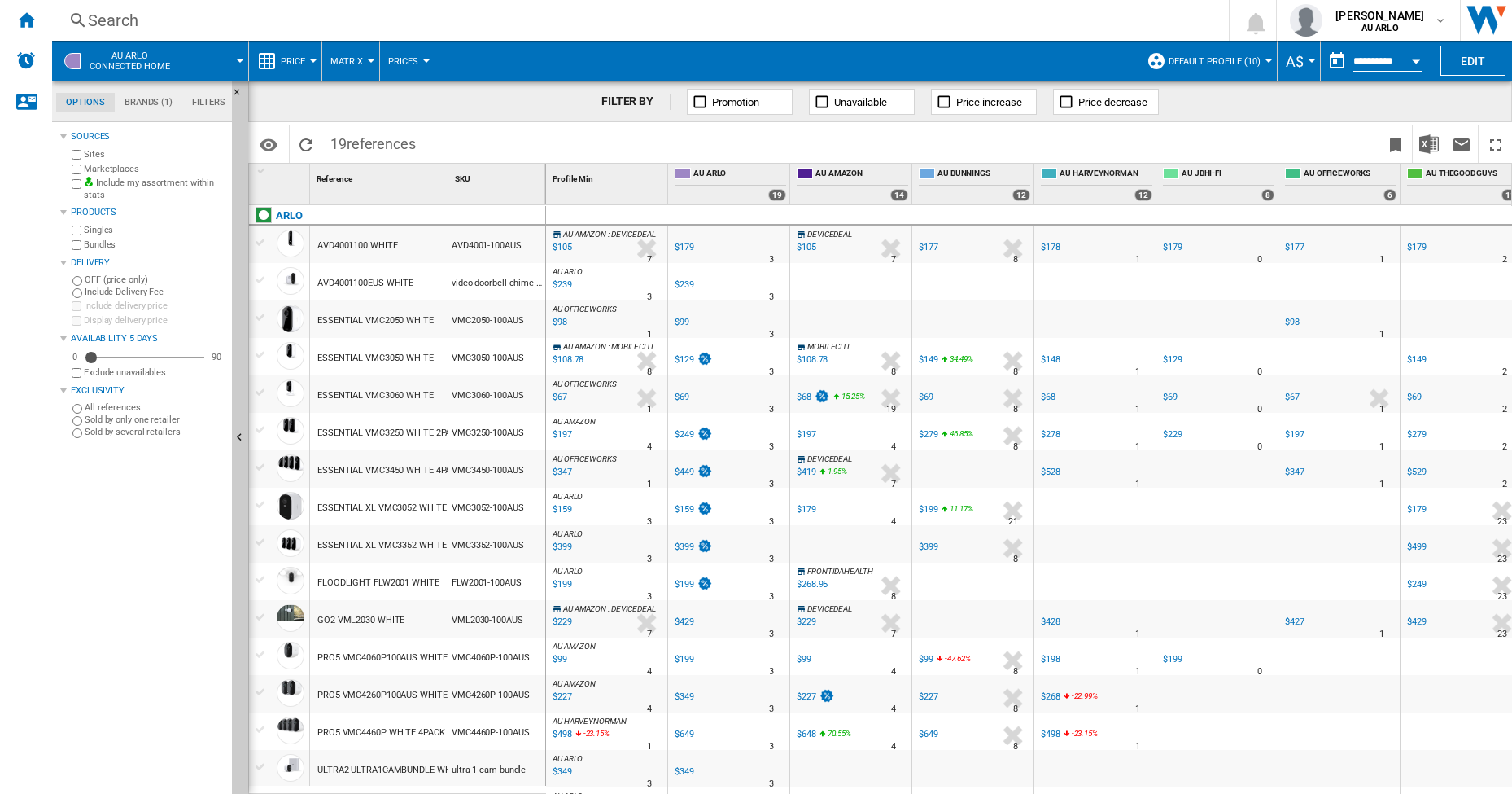
click at [963, 357] on span "34.49" at bounding box center [959, 359] width 19 height 9
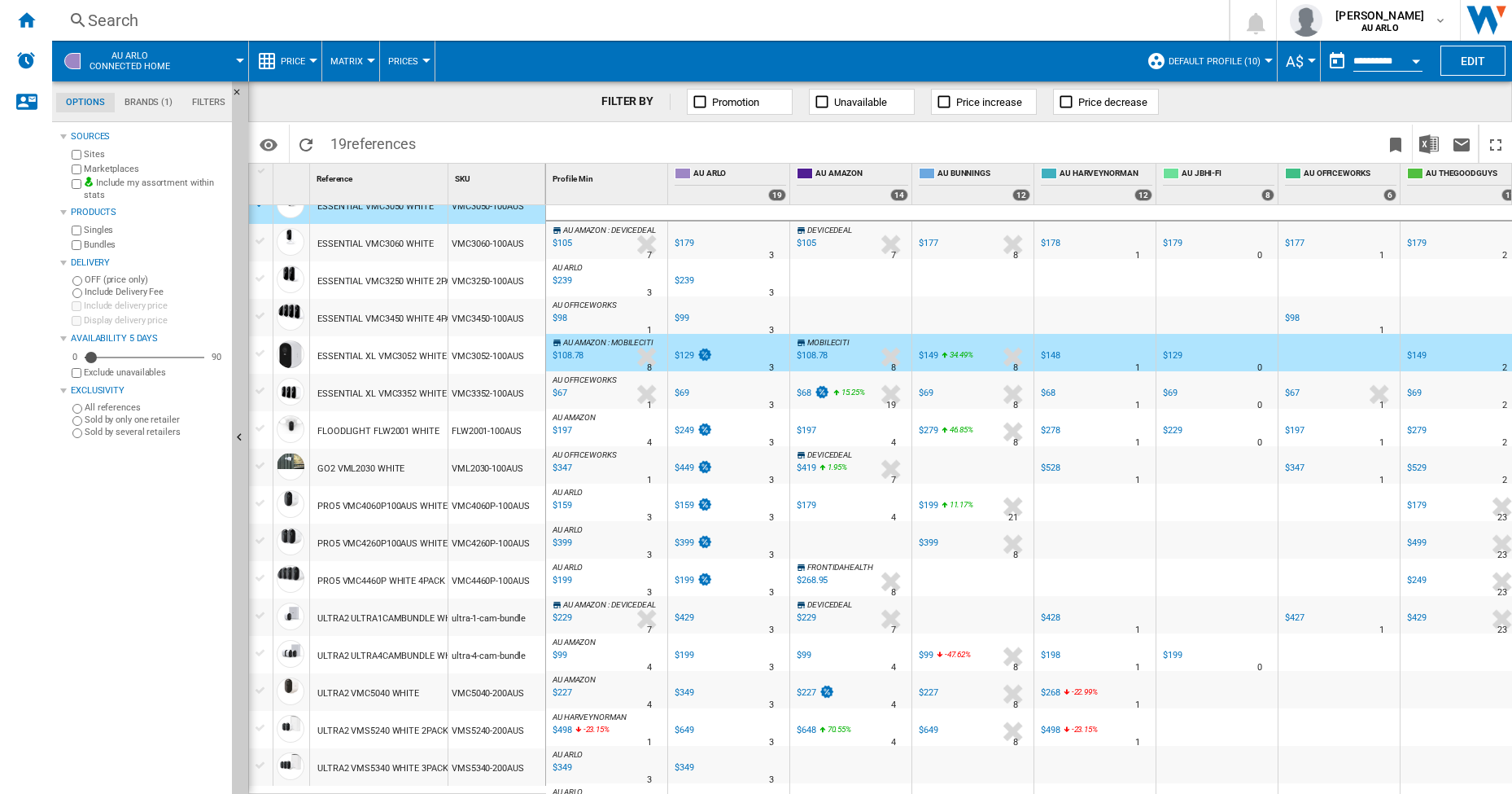
scroll to position [0, 0]
